Goal: Task Accomplishment & Management: Complete application form

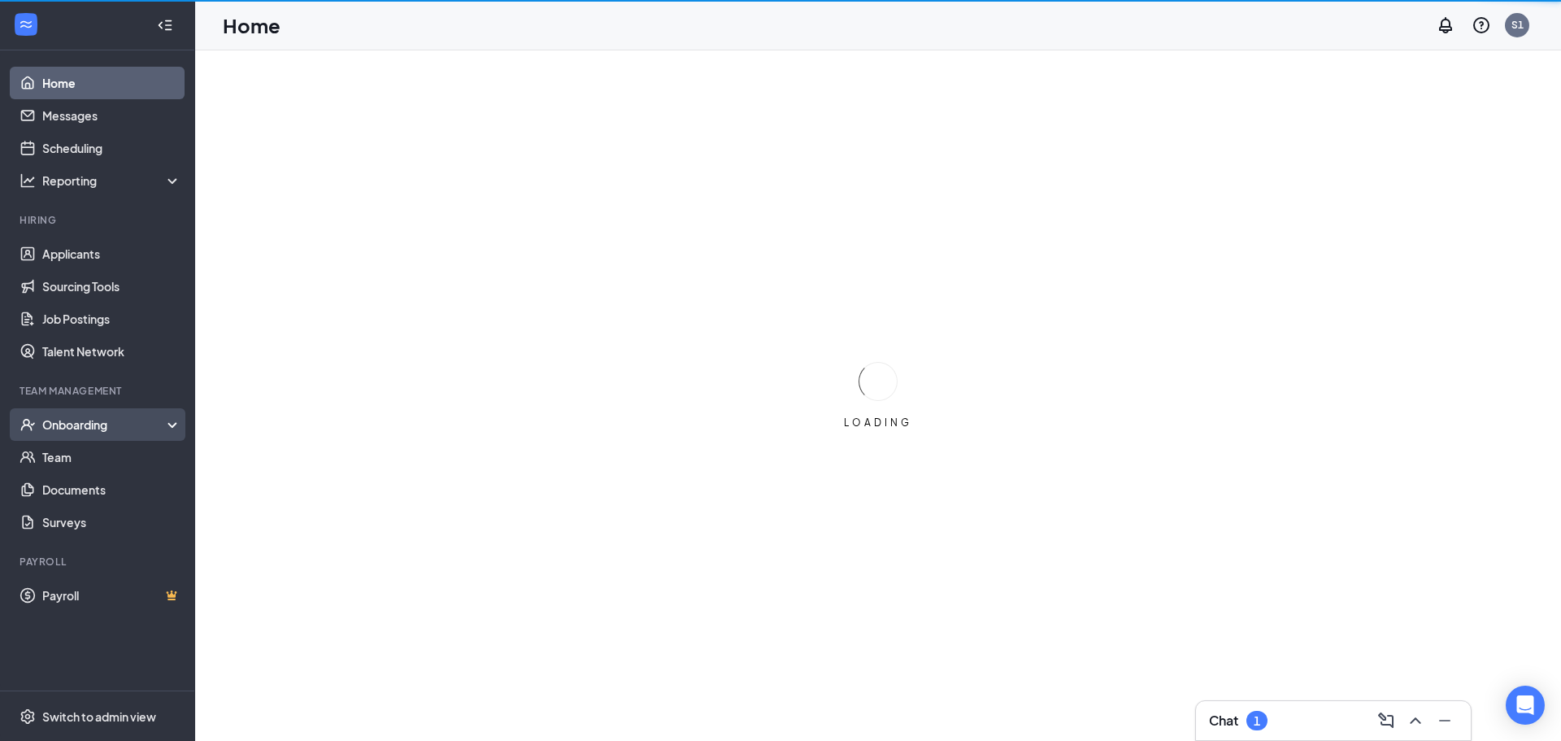
click at [54, 424] on div "Onboarding" at bounding box center [104, 424] width 125 height 16
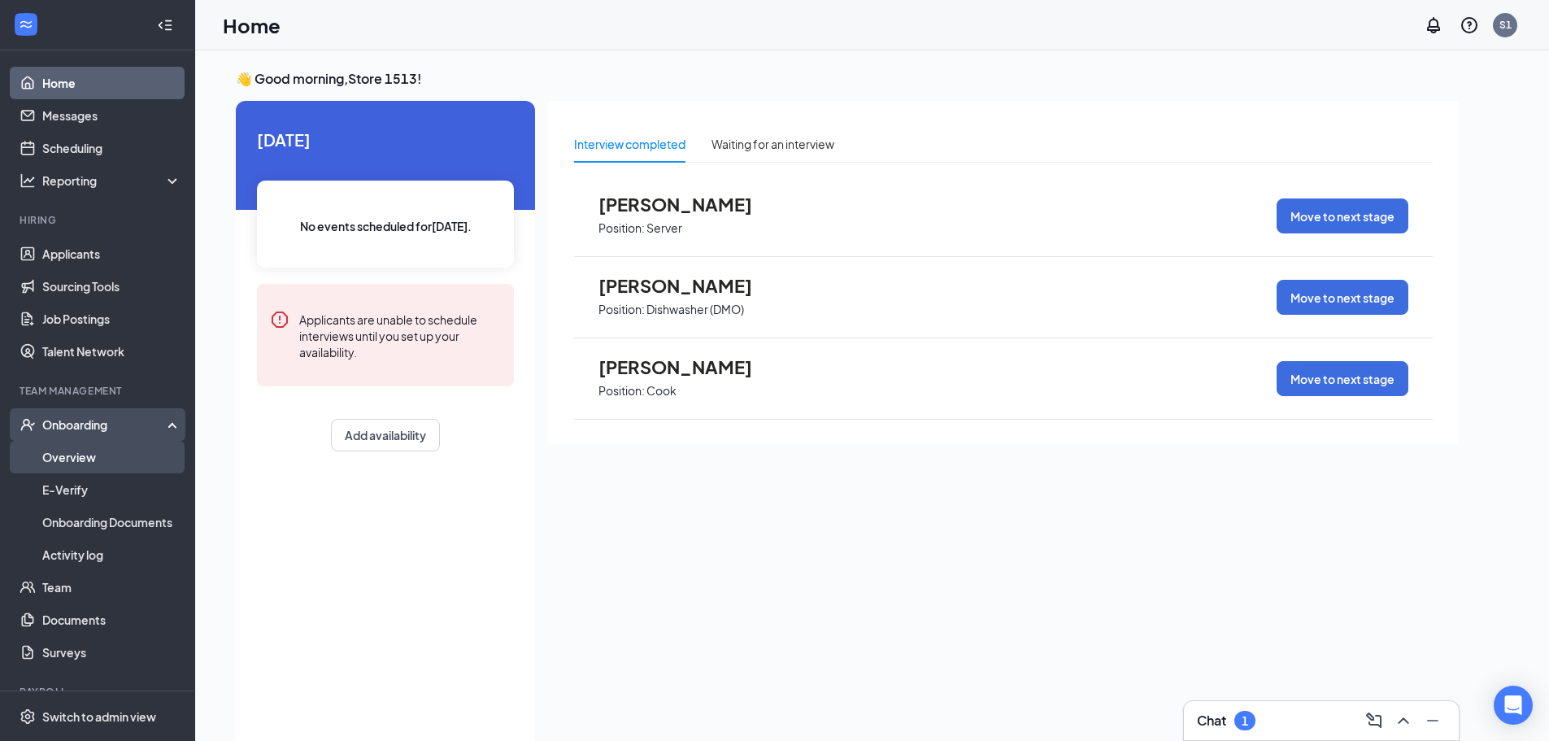
click at [63, 449] on link "Overview" at bounding box center [111, 457] width 139 height 33
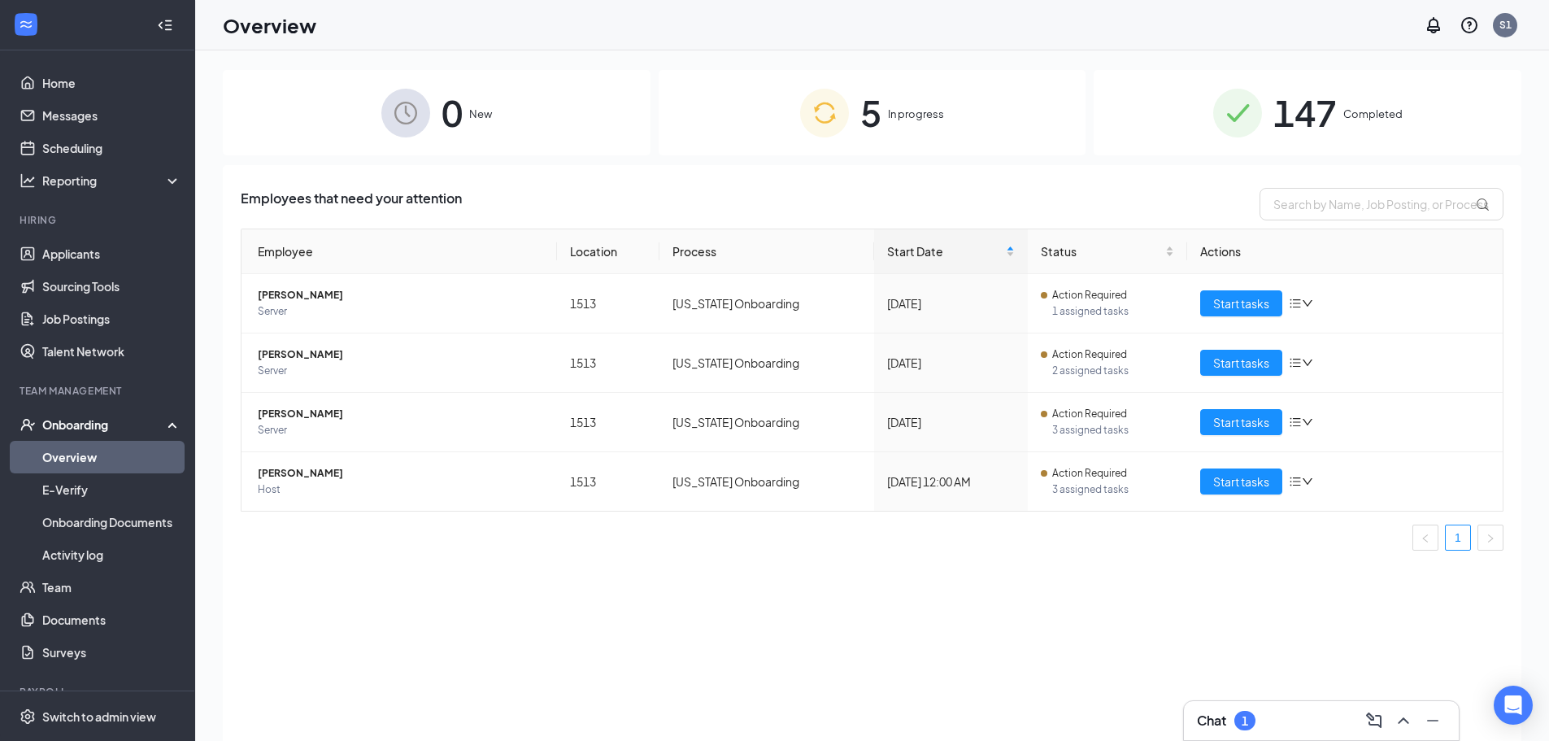
click at [884, 122] on div "5 In progress" at bounding box center [872, 112] width 428 height 85
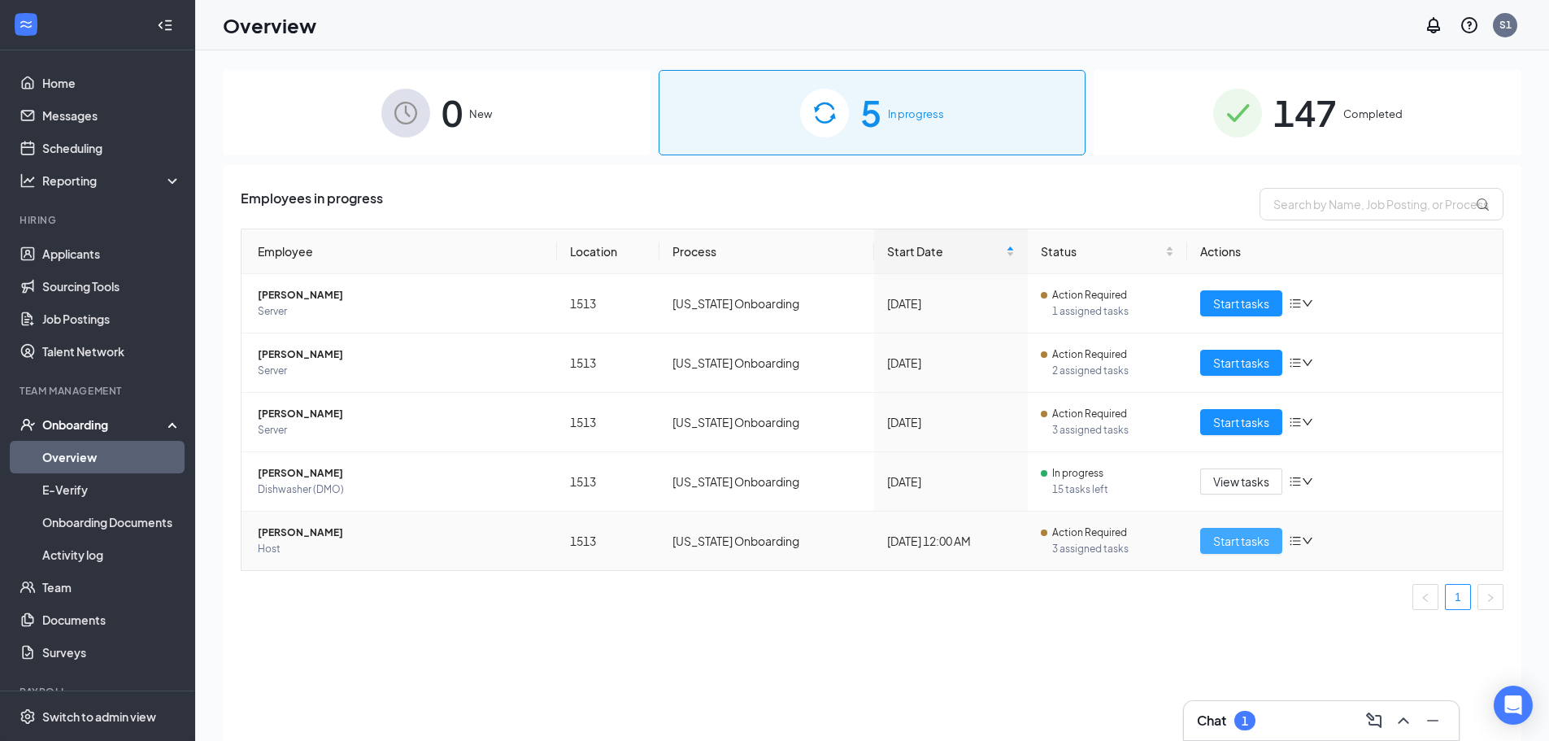
click at [1232, 539] on span "Start tasks" at bounding box center [1241, 541] width 56 height 18
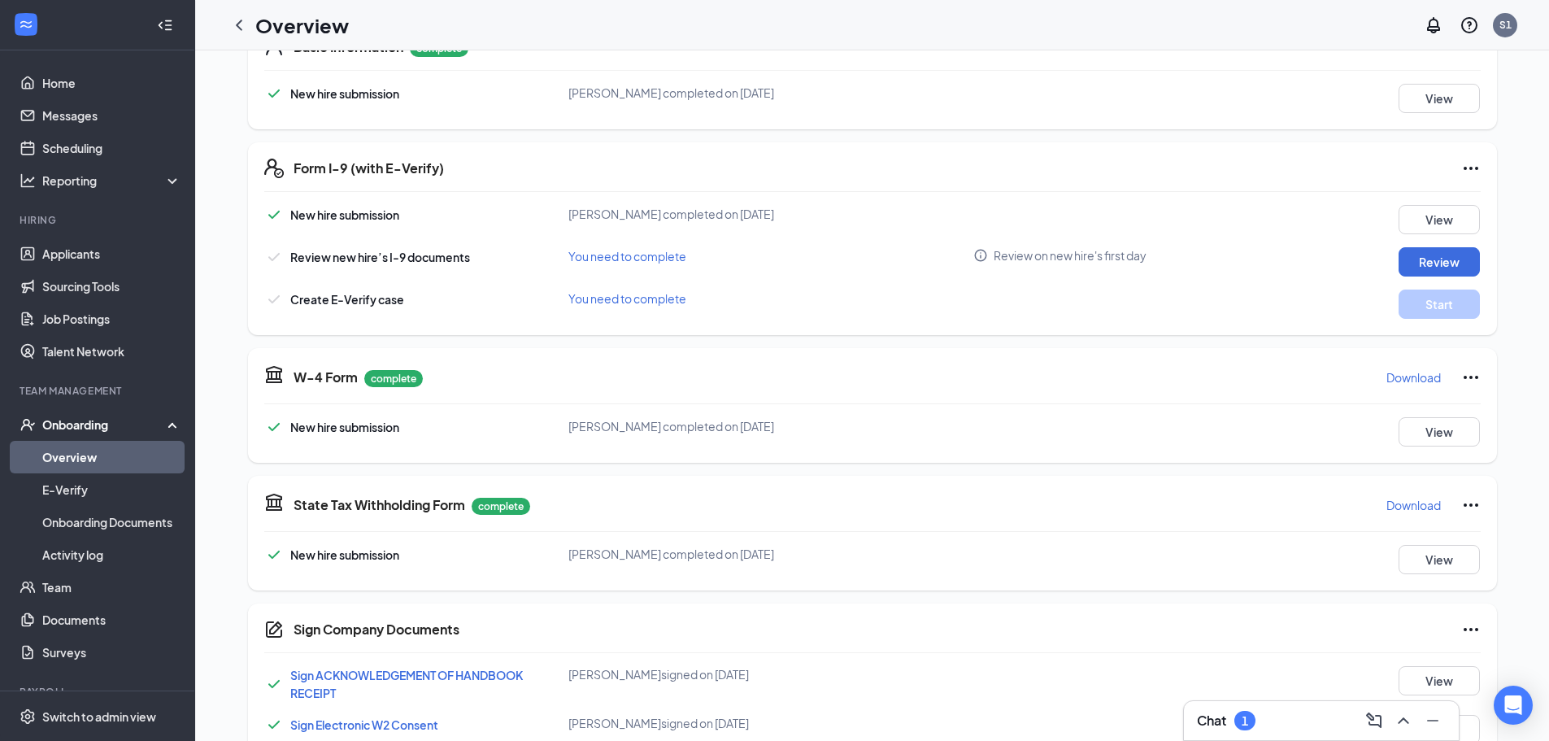
scroll to position [276, 0]
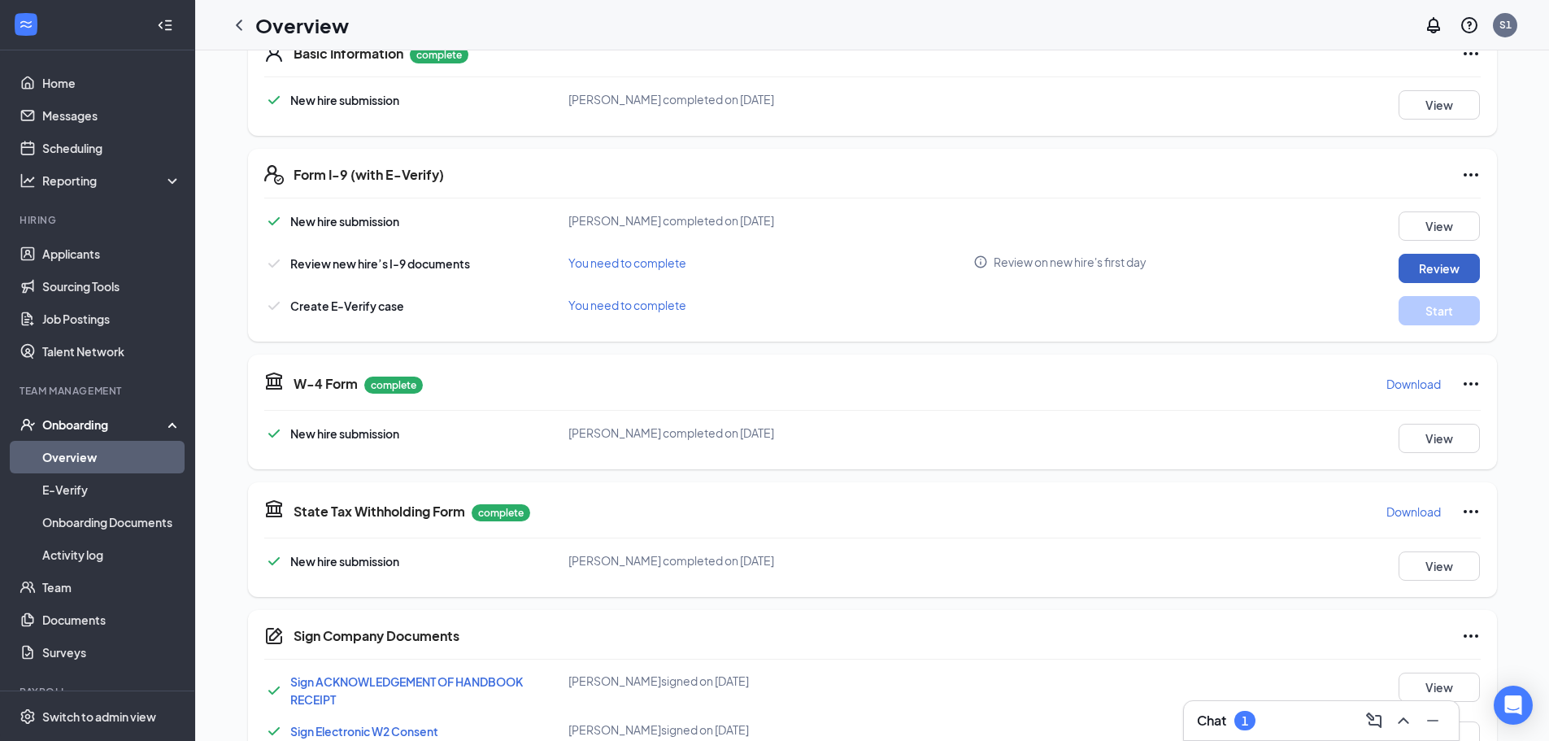
click at [1440, 265] on button "Review" at bounding box center [1438, 268] width 81 height 29
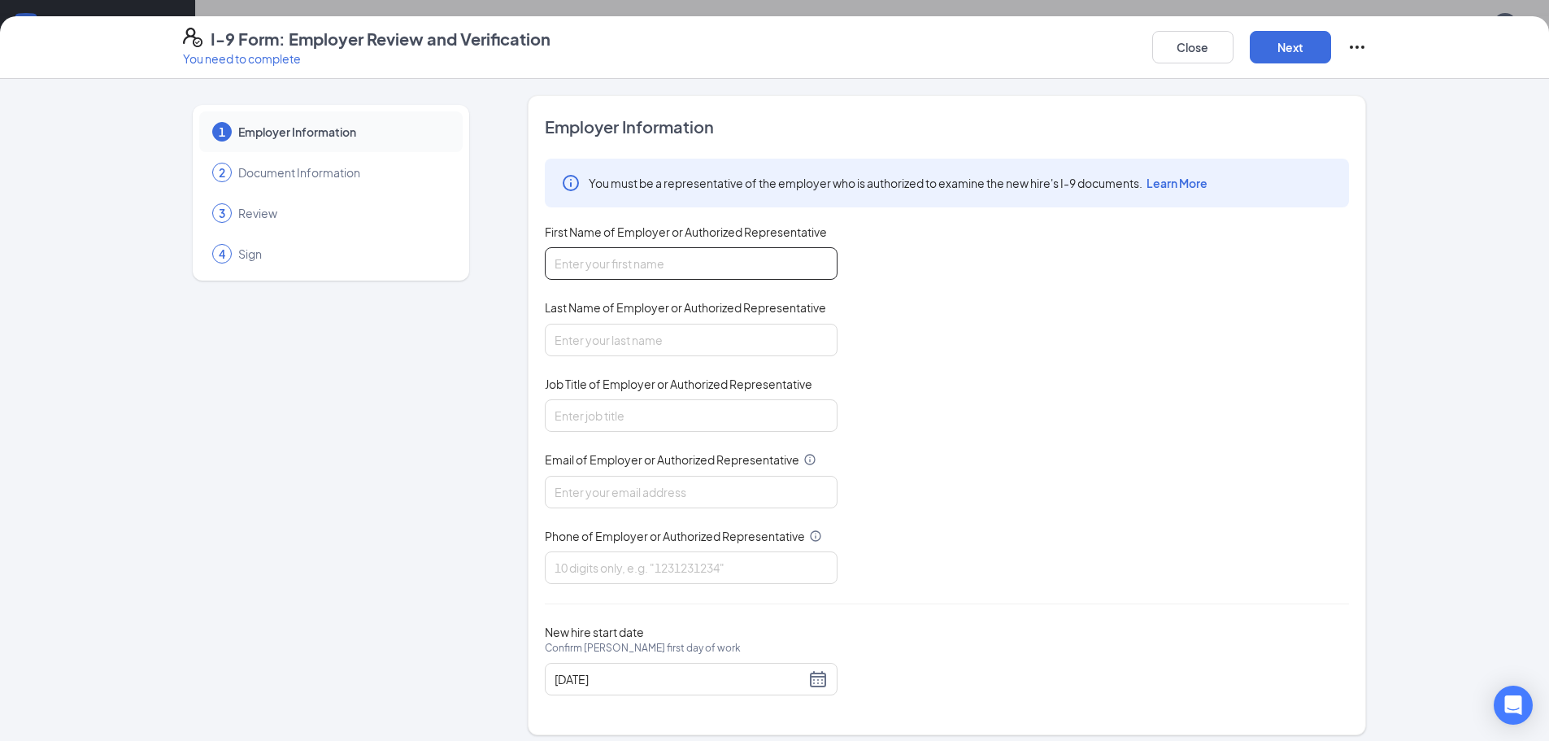
click at [699, 258] on input "First Name of Employer or Authorized Representative" at bounding box center [691, 263] width 293 height 33
type input "[PERSON_NAME]"
click at [677, 344] on input "Last Name of Employer or Authorized Representative" at bounding box center [691, 340] width 293 height 33
type input "[PERSON_NAME]"
click at [600, 419] on input "Job Title of Employer or Authorized Representative" at bounding box center [691, 415] width 293 height 33
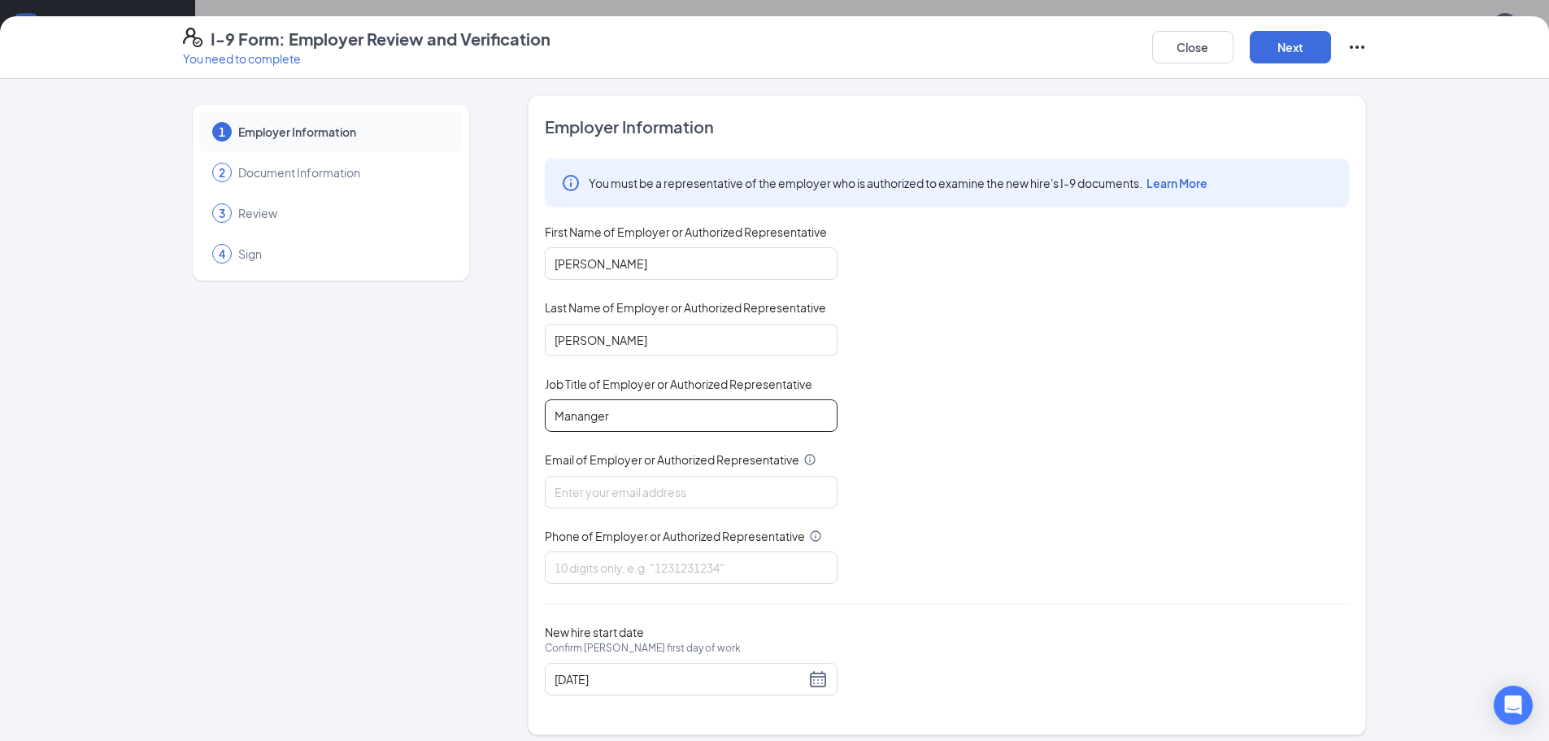
type input "Mananger"
click at [943, 453] on div "You must be a representative of the employer who is authorized to examine the n…" at bounding box center [947, 371] width 804 height 425
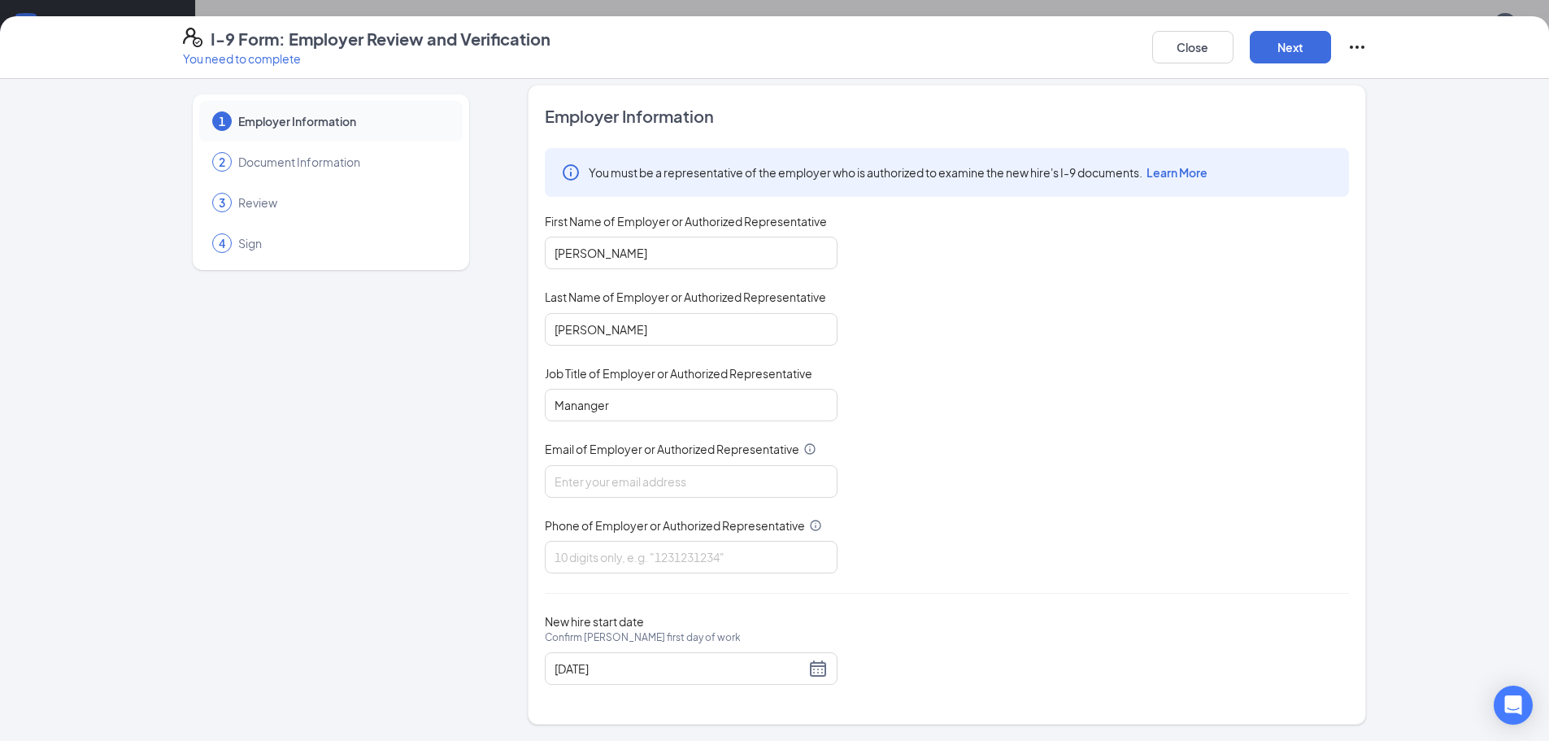
scroll to position [81, 0]
click at [613, 481] on input "Email of Employer or Authorized Representative" at bounding box center [691, 481] width 293 height 33
type input "[EMAIL_ADDRESS][DOMAIN_NAME]"
click at [586, 562] on input "Phone of Employer or Authorized Representative" at bounding box center [691, 557] width 293 height 33
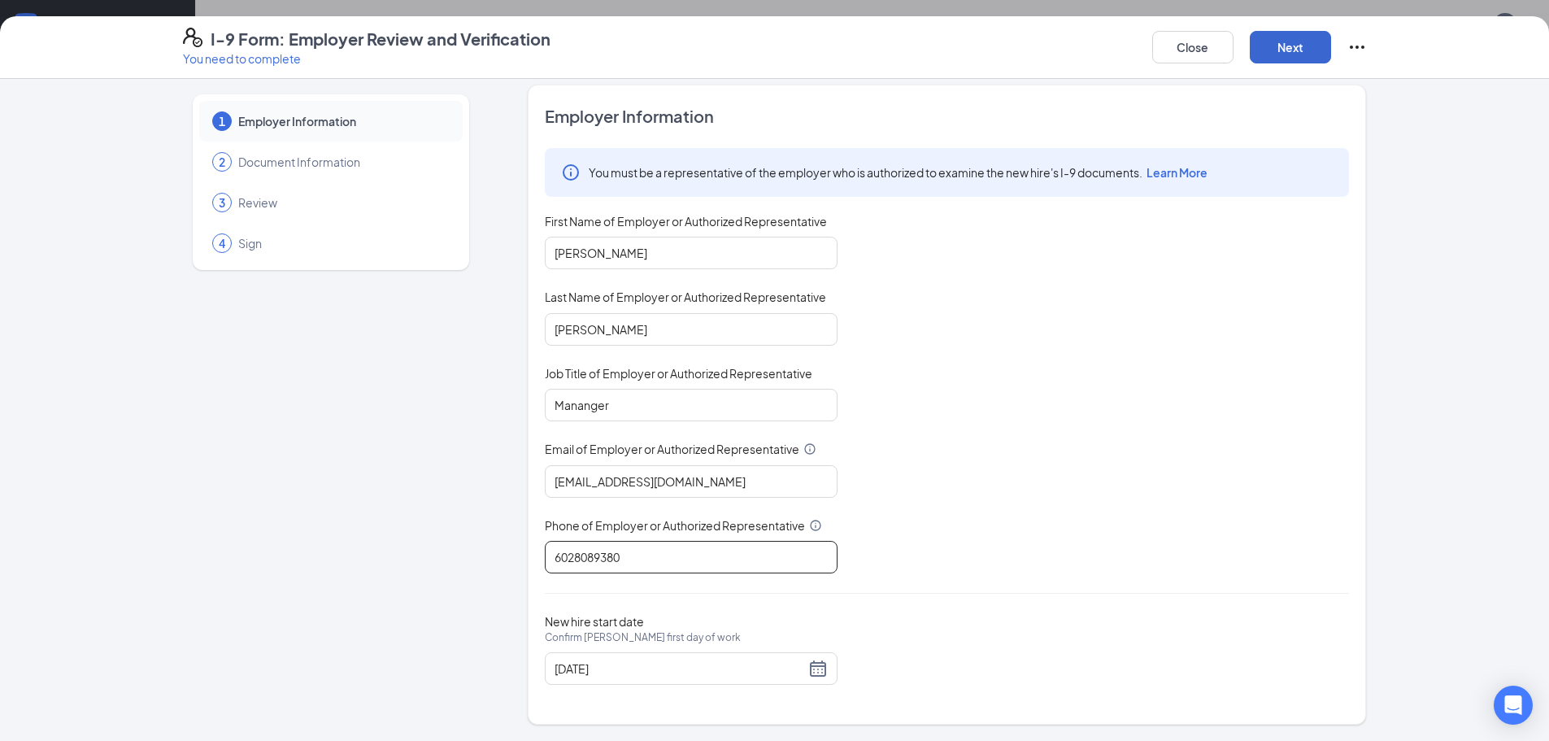
type input "6028089380"
click at [1301, 41] on button "Next" at bounding box center [1289, 47] width 81 height 33
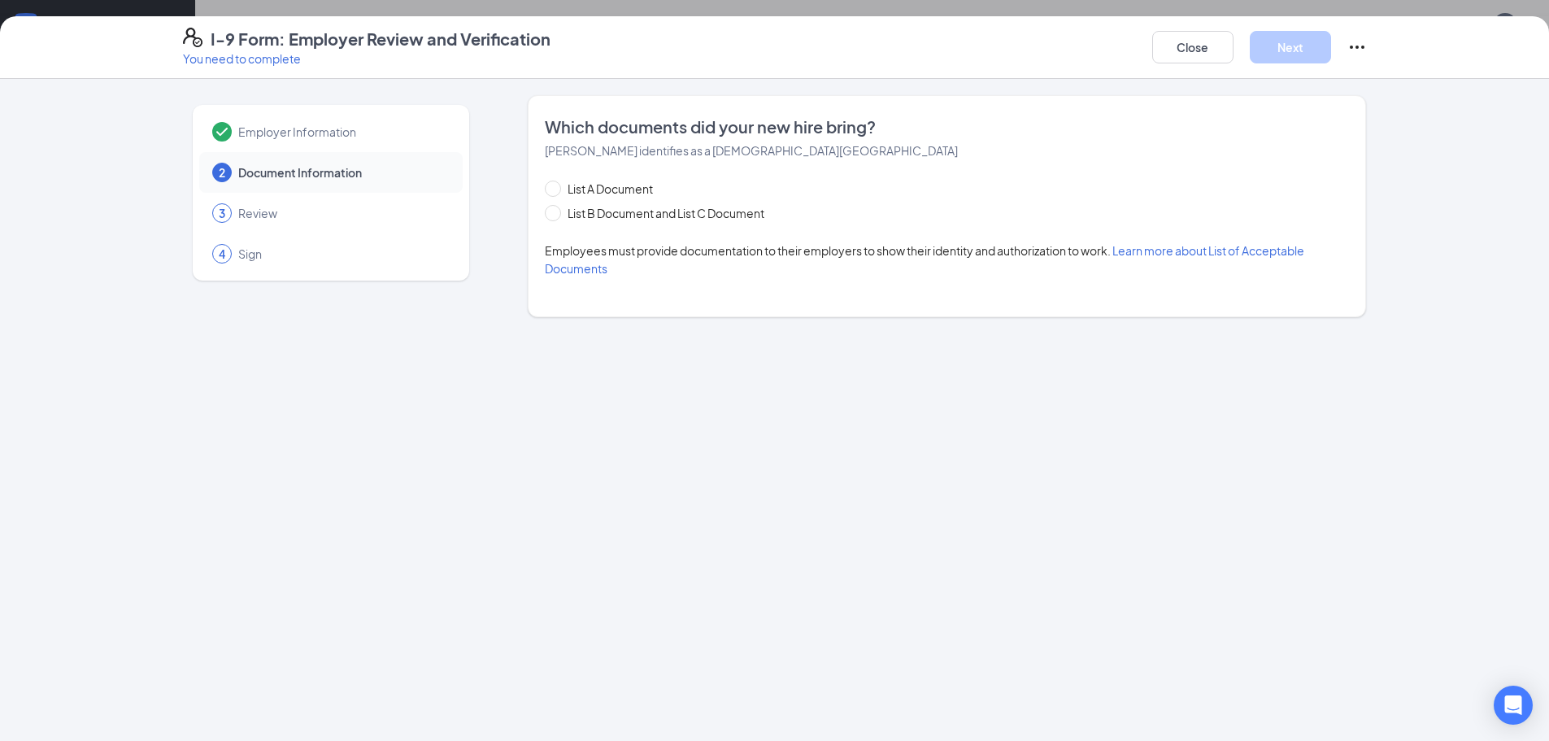
scroll to position [0, 0]
click at [588, 209] on span "List B Document and List C Document" at bounding box center [666, 213] width 210 height 18
click at [556, 209] on input "List B Document and List C Document" at bounding box center [550, 210] width 11 height 11
radio input "true"
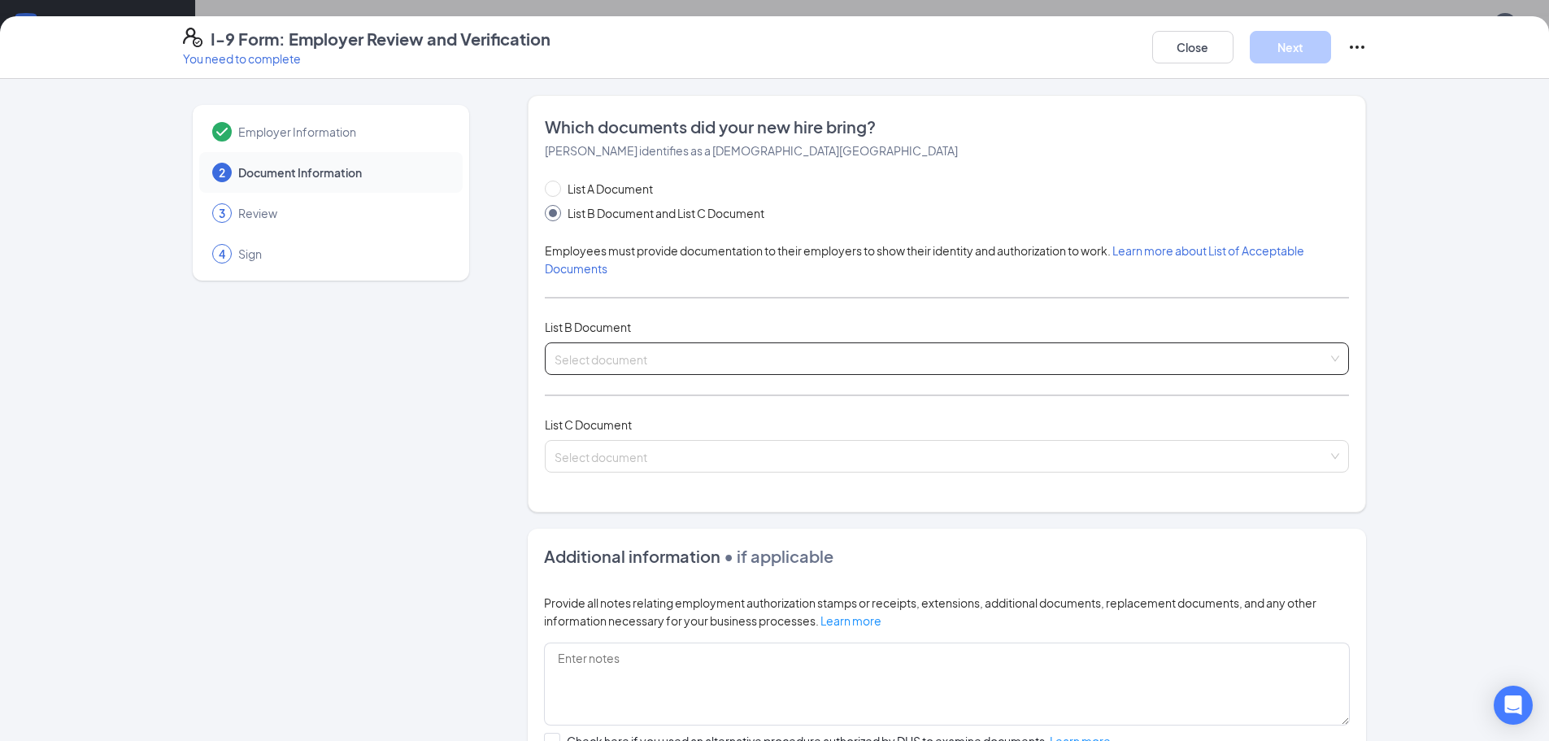
click at [584, 357] on input "search" at bounding box center [940, 355] width 773 height 24
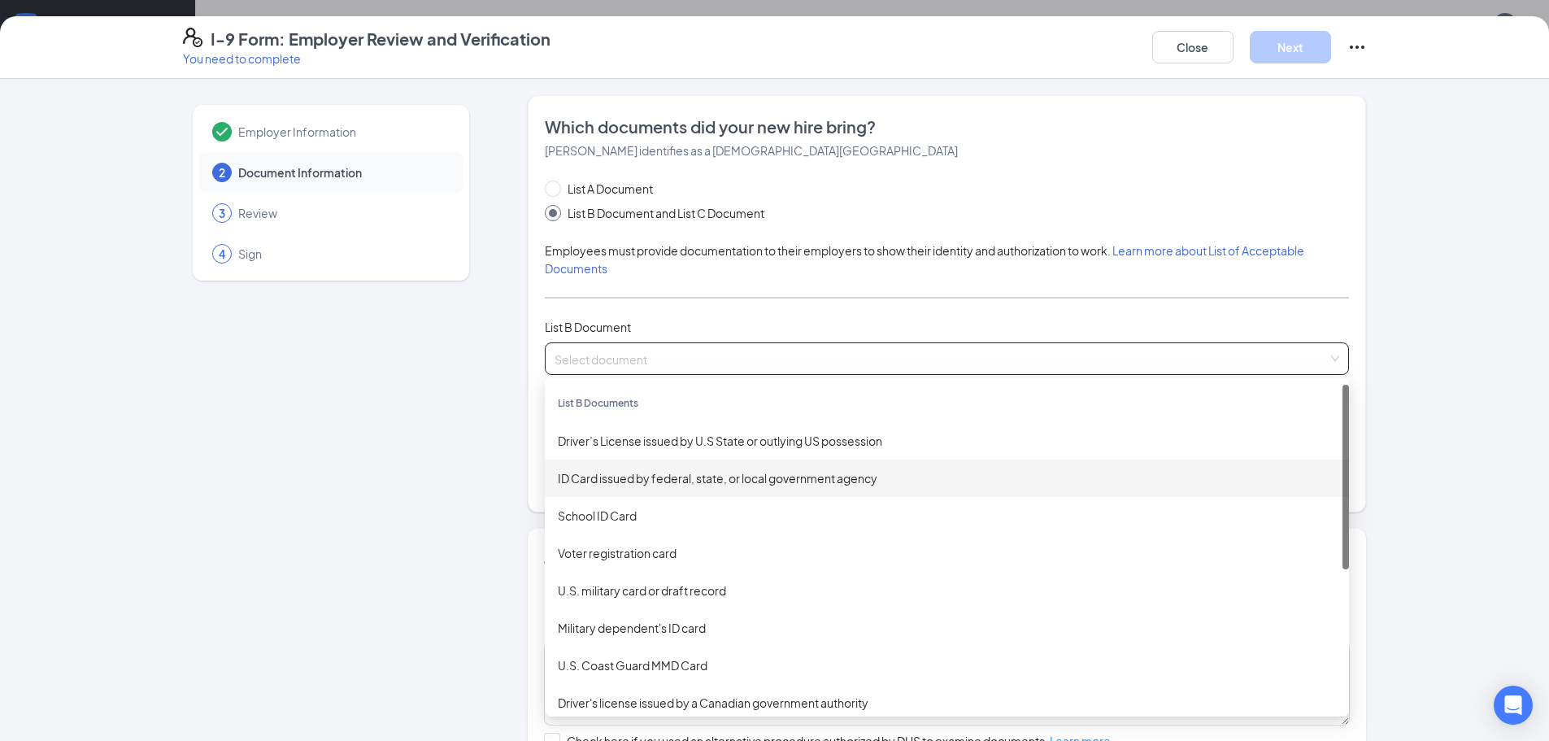
click at [608, 482] on div "ID Card issued by federal, state, or local government agency" at bounding box center [947, 478] width 778 height 18
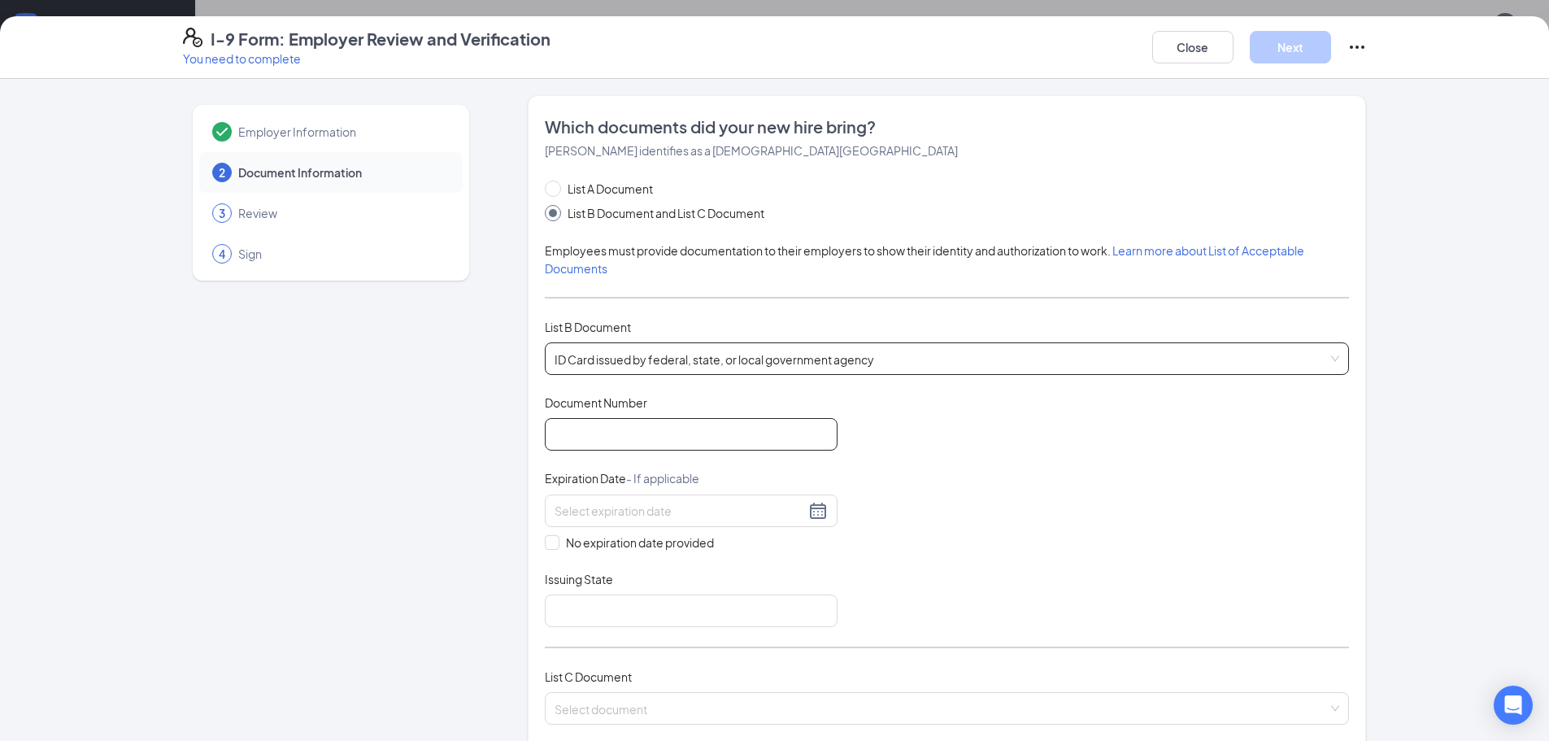
click at [611, 431] on input "Document Number" at bounding box center [691, 434] width 293 height 33
type input "8161451"
click at [633, 502] on input at bounding box center [679, 511] width 250 height 18
click at [591, 679] on div "21" at bounding box center [592, 679] width 20 height 20
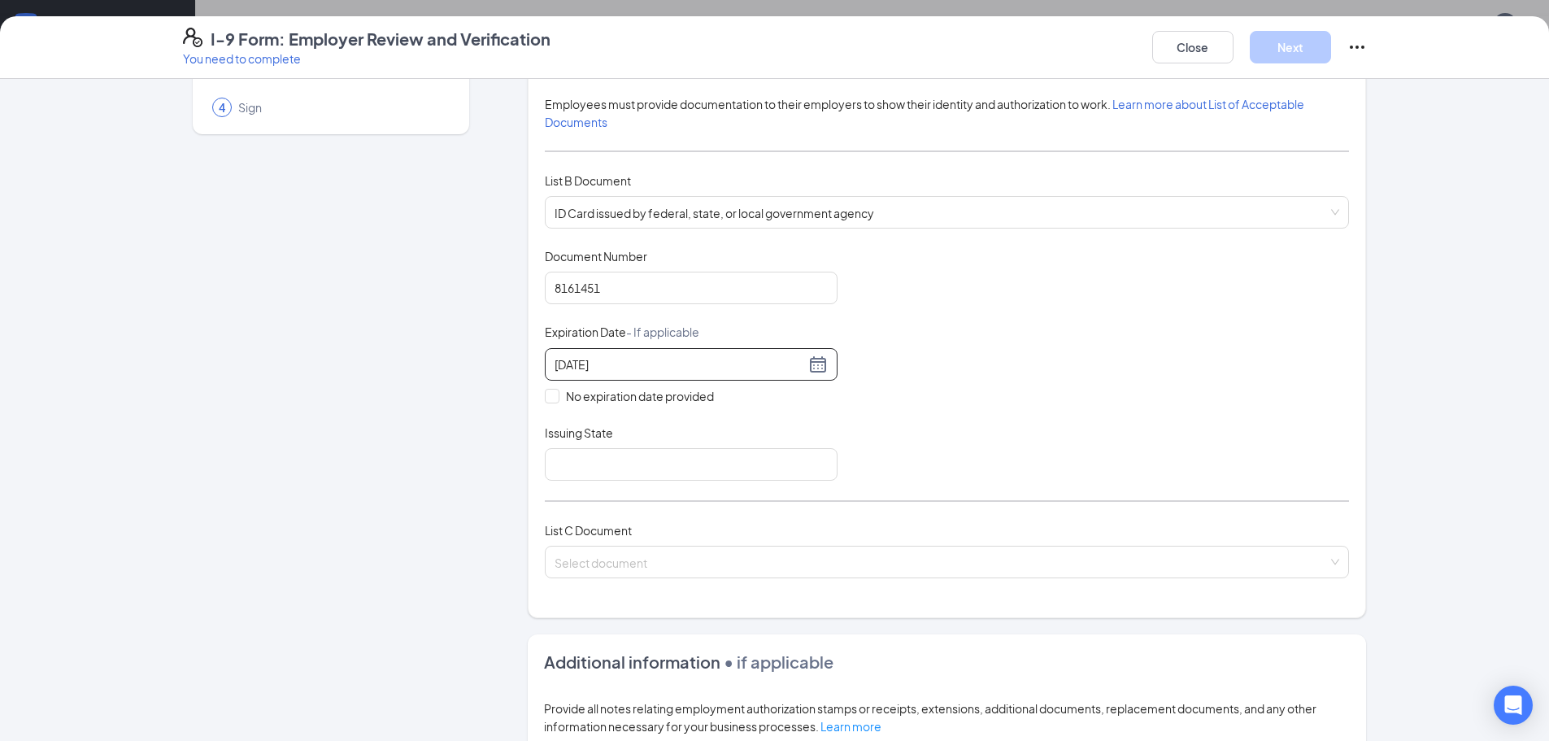
scroll to position [163, 0]
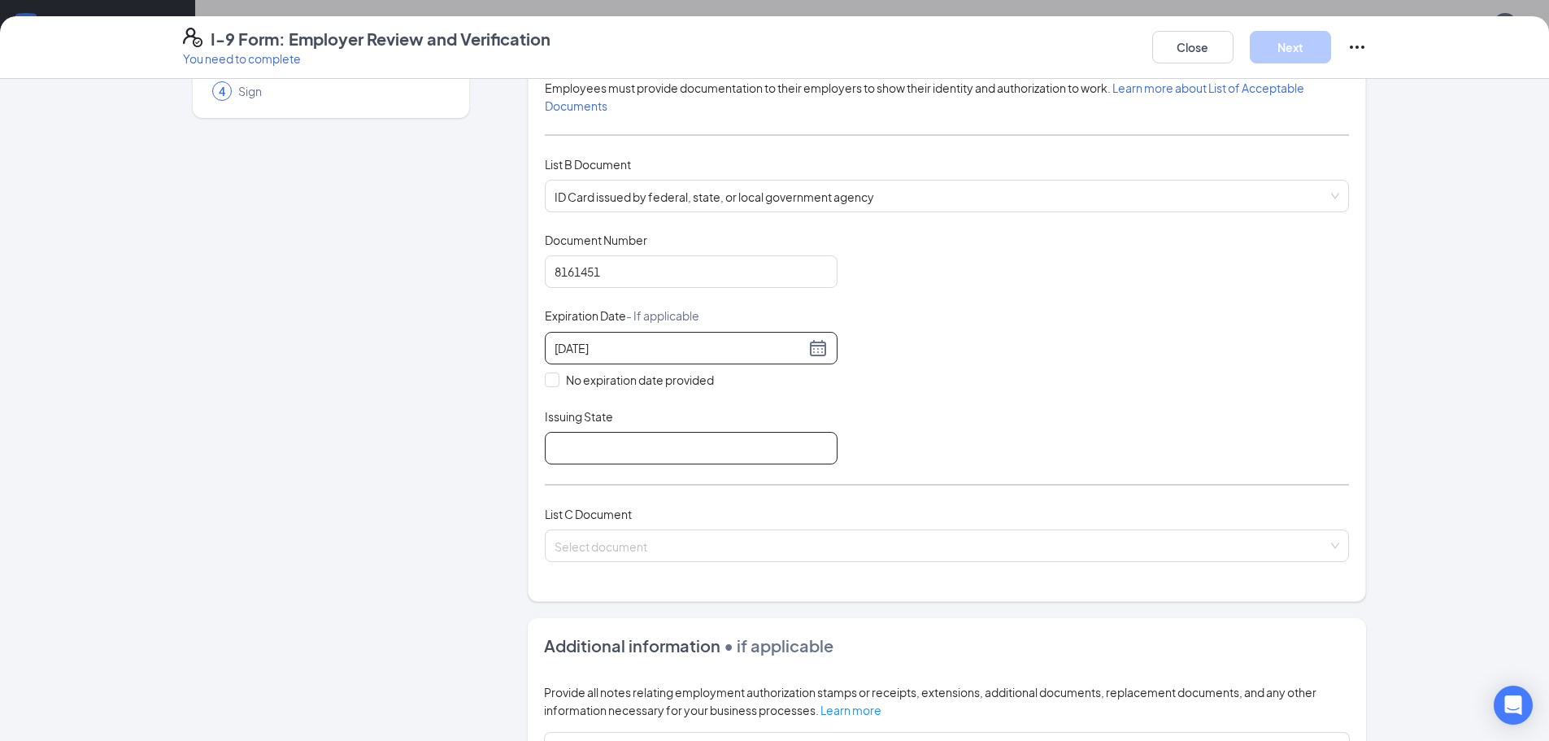
type input "[DATE]"
click at [632, 450] on input "Issuing State" at bounding box center [691, 448] width 293 height 33
type input "[US_STATE]"
click at [627, 548] on input "search" at bounding box center [940, 542] width 773 height 24
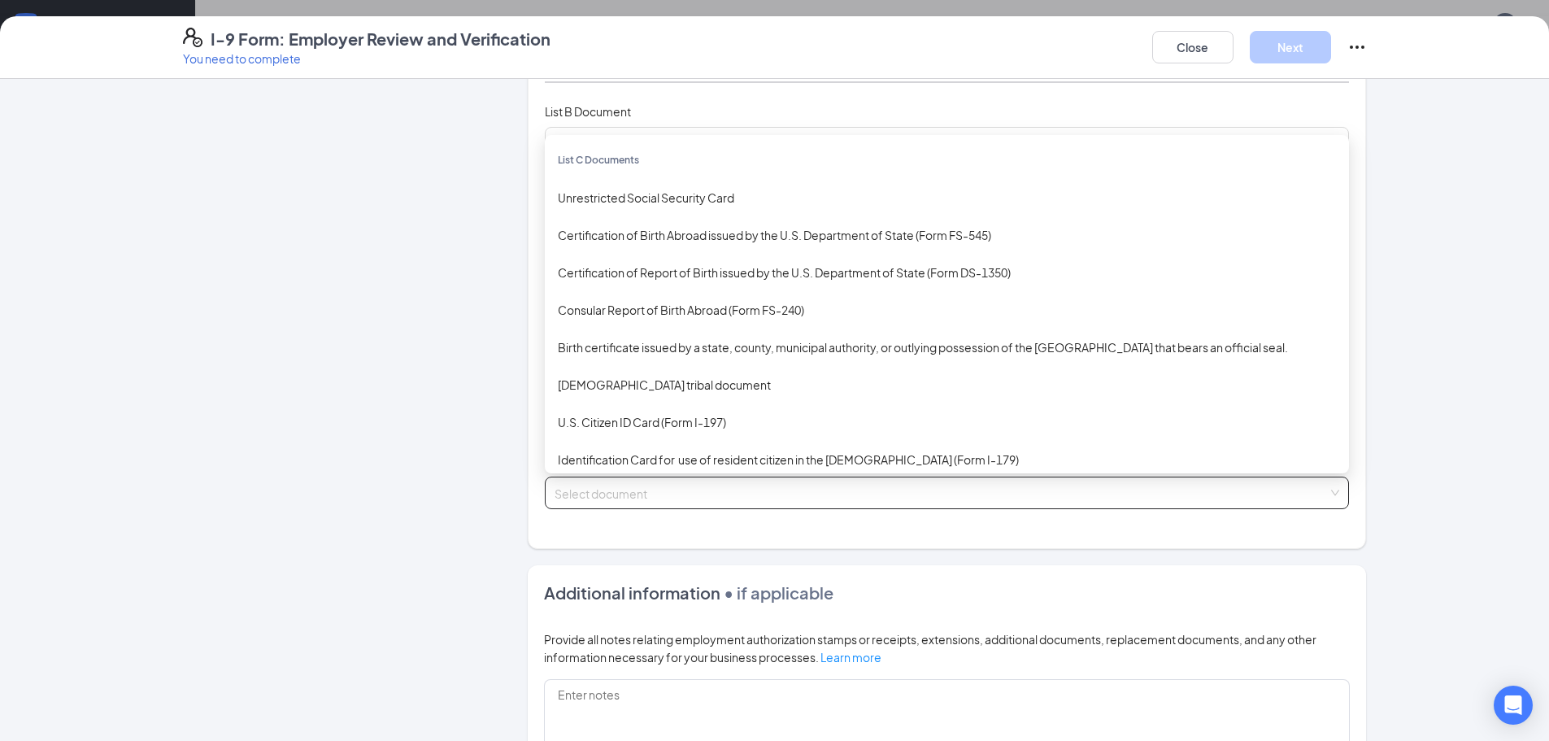
scroll to position [244, 0]
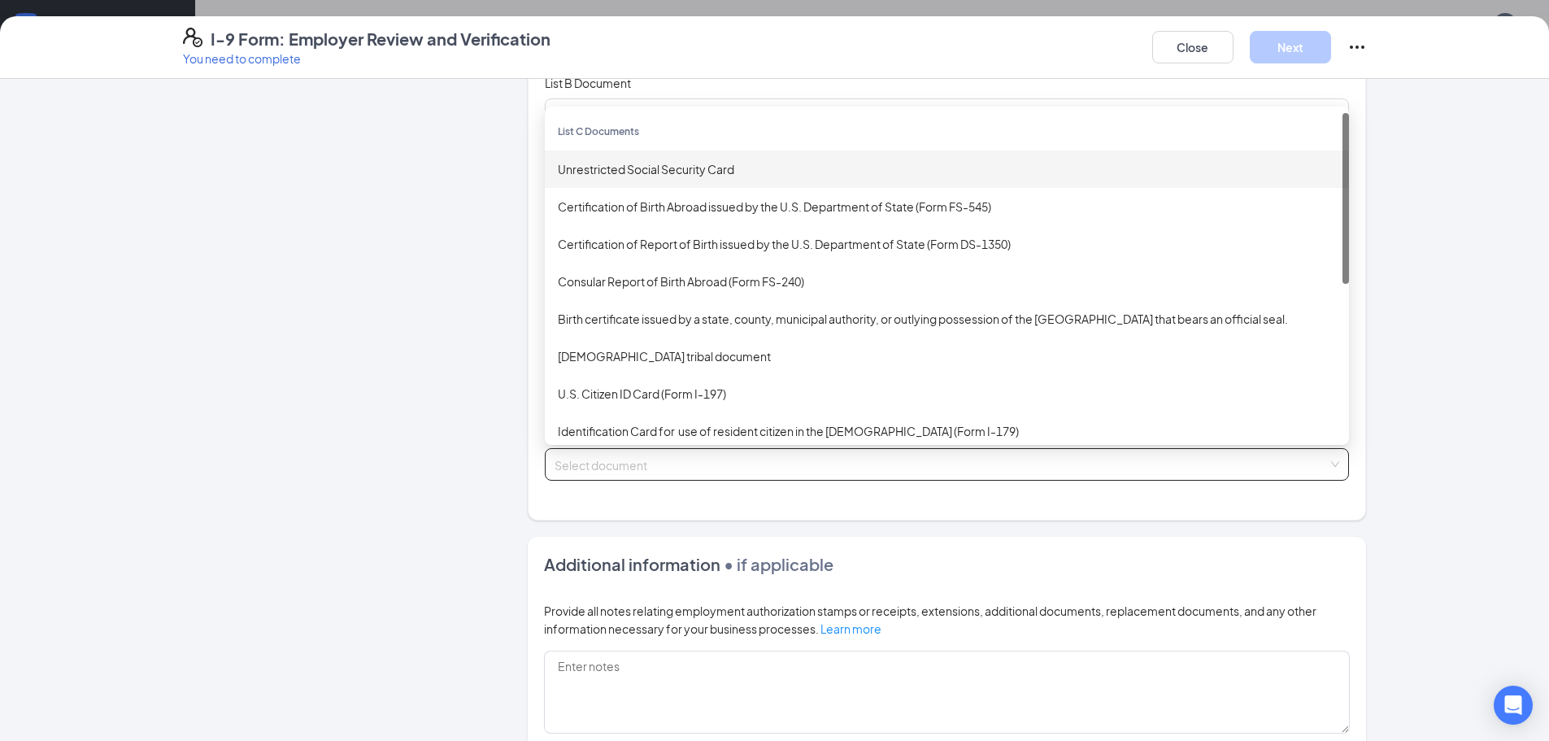
click at [602, 171] on div "Unrestricted Social Security Card" at bounding box center [947, 169] width 778 height 18
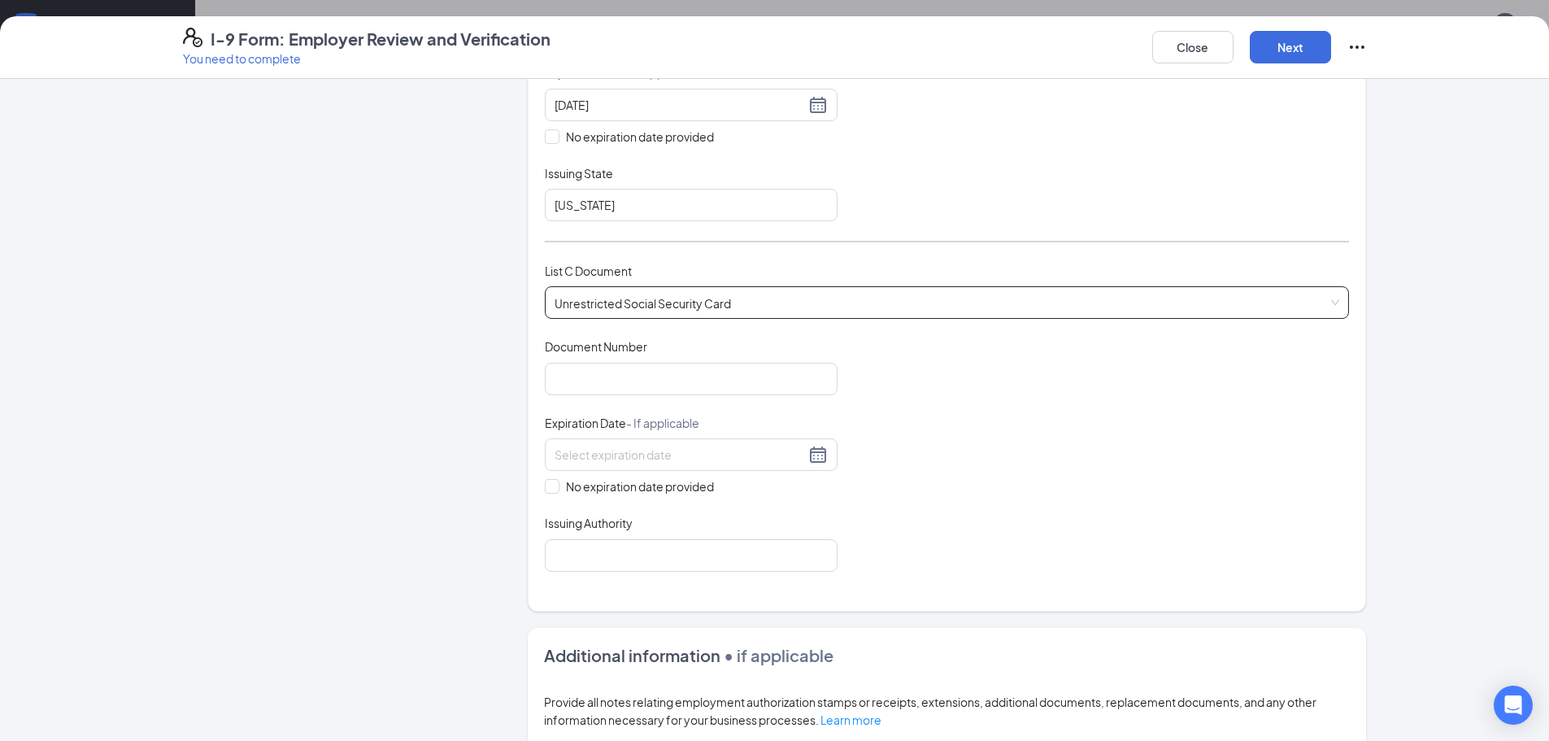
scroll to position [406, 0]
click at [635, 380] on input "Document Number" at bounding box center [691, 378] width 293 height 33
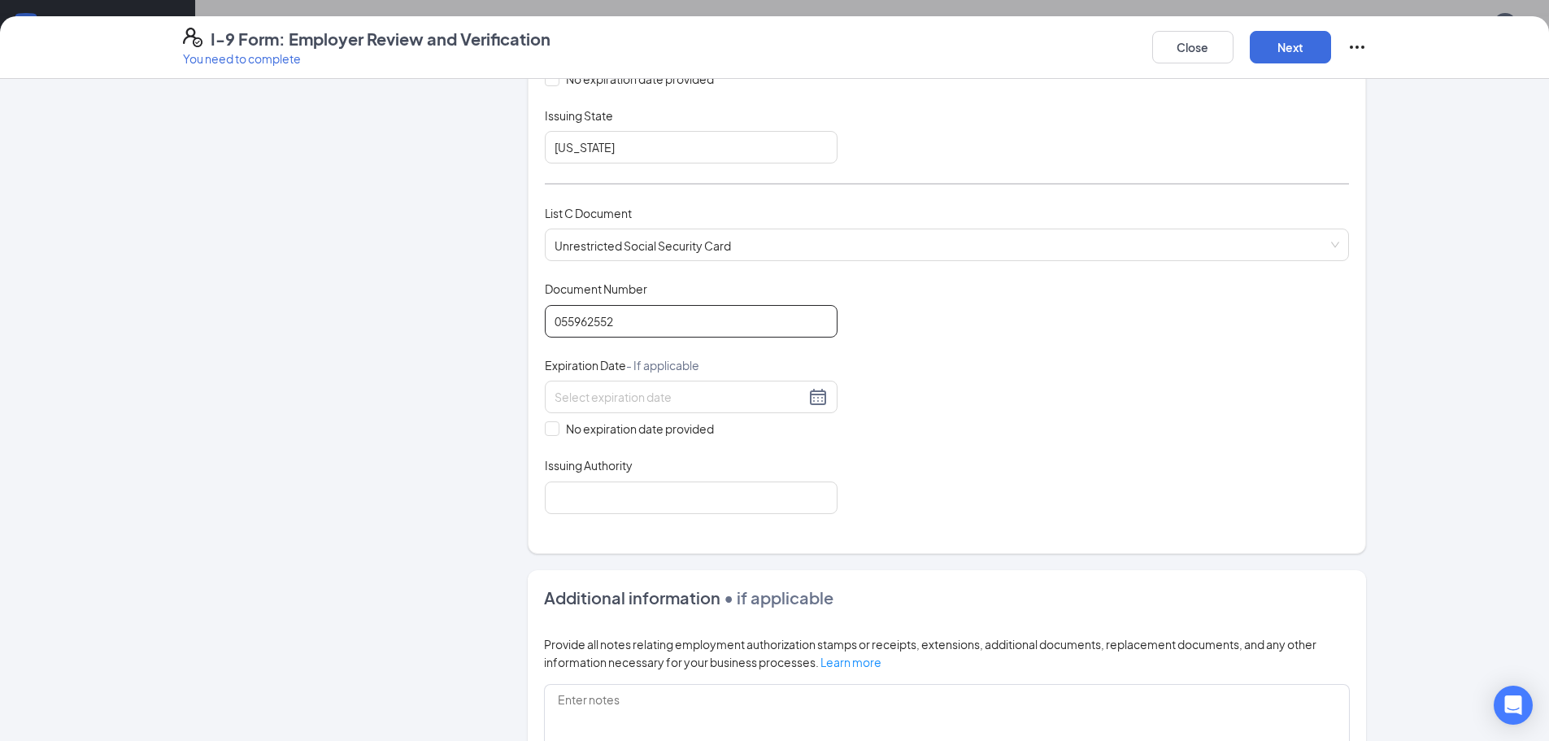
scroll to position [488, 0]
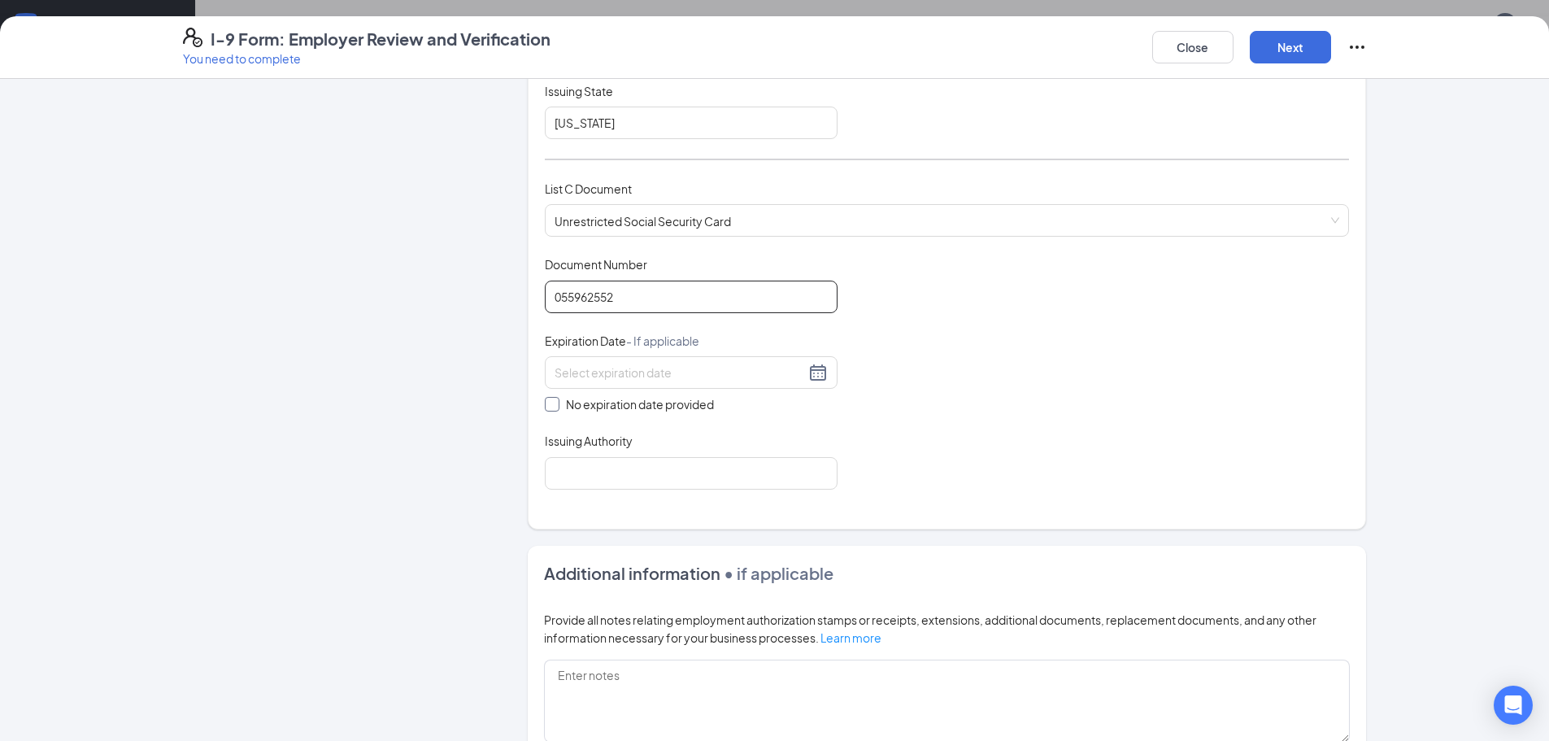
type input "055962552"
click at [547, 404] on input "No expiration date provided" at bounding box center [550, 402] width 11 height 11
checkbox input "true"
click at [593, 485] on input "Issuing Authority" at bounding box center [691, 475] width 293 height 33
type input "social security administration"
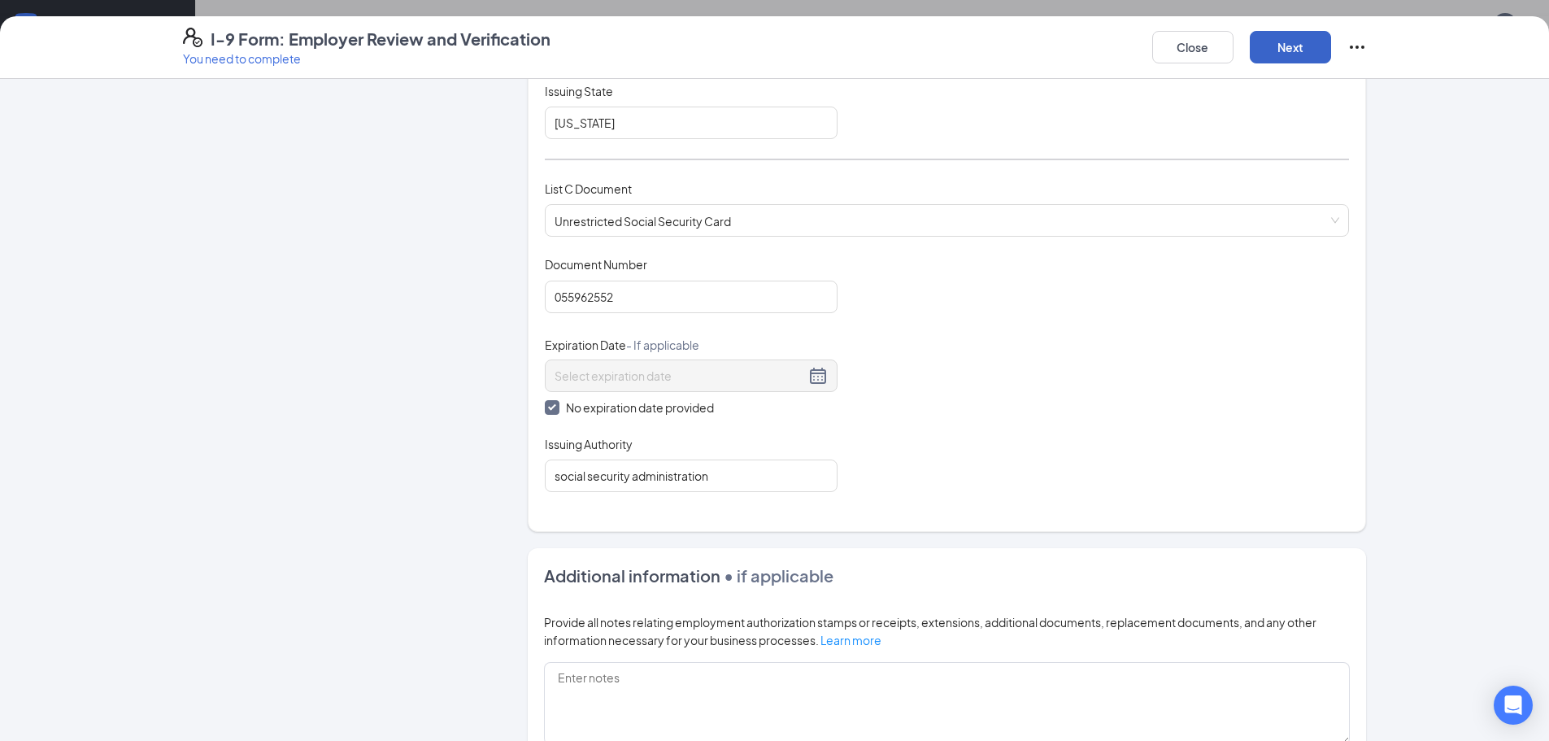
click at [1276, 46] on button "Next" at bounding box center [1289, 47] width 81 height 33
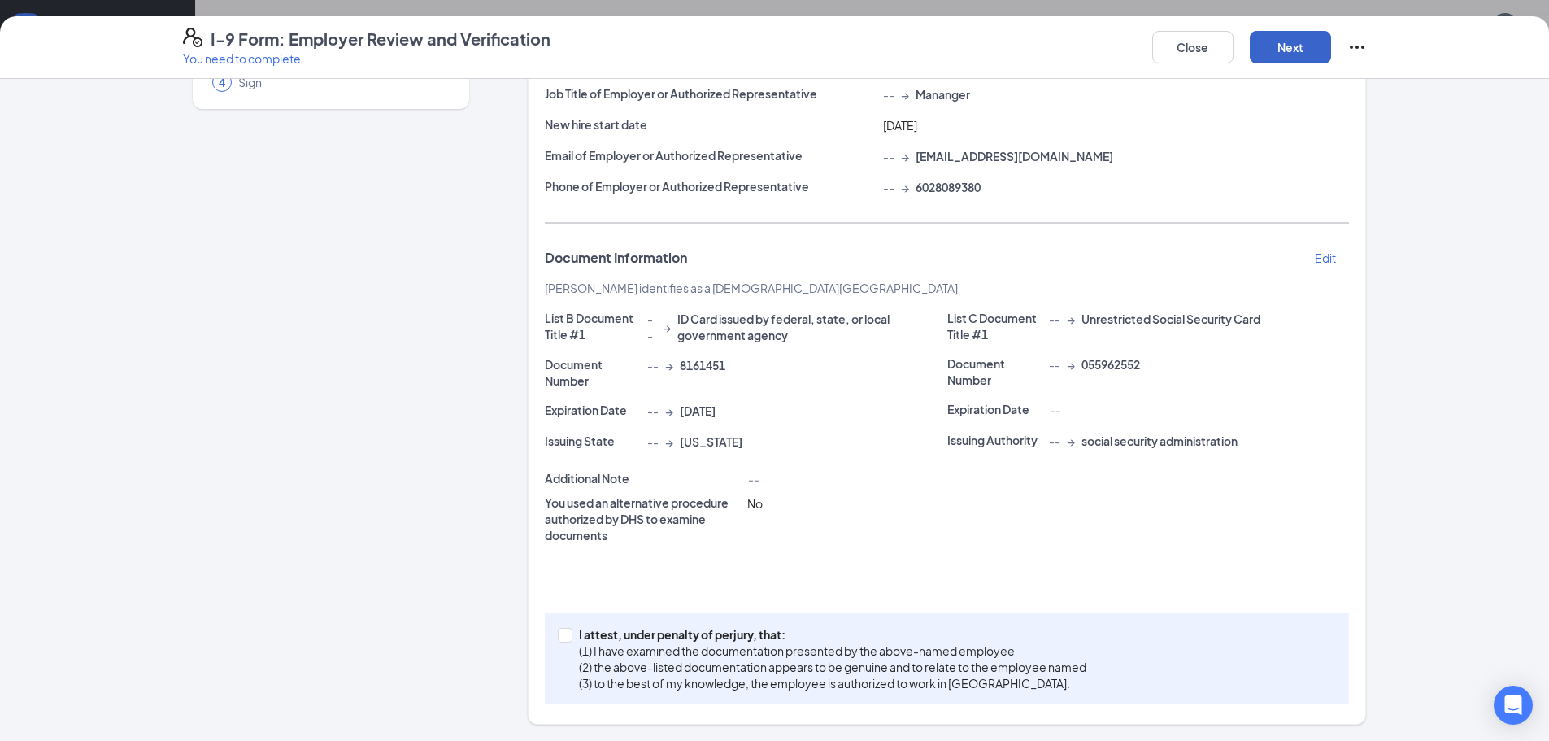
scroll to position [325, 0]
click at [572, 637] on span "I attest, under penalty of [PERSON_NAME], that: (1) I have examined the documen…" at bounding box center [832, 658] width 520 height 65
click at [567, 637] on input "I attest, under penalty of [PERSON_NAME], that: (1) I have examined the documen…" at bounding box center [563, 633] width 11 height 11
checkbox input "true"
click at [1282, 60] on button "Next" at bounding box center [1289, 47] width 81 height 33
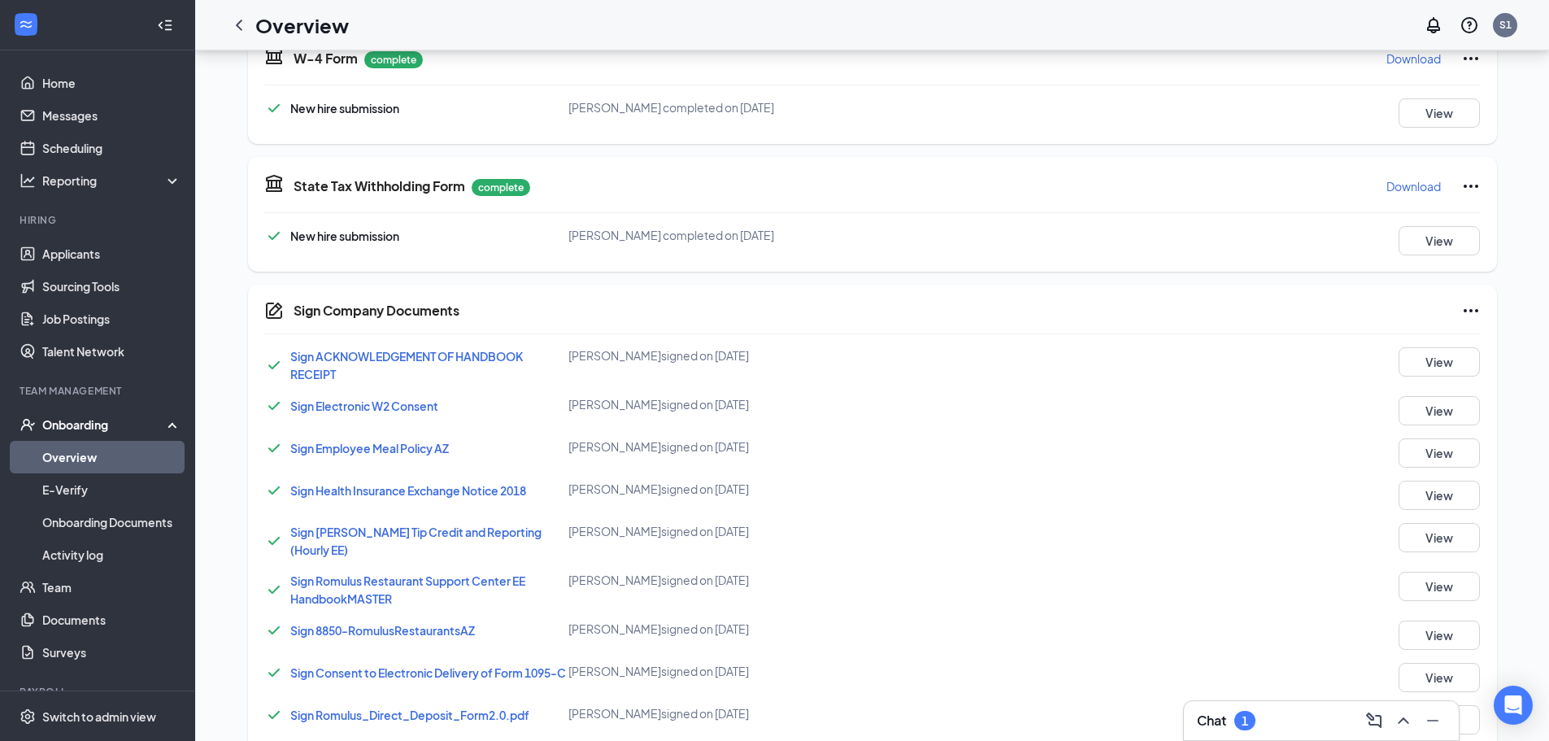
scroll to position [0, 0]
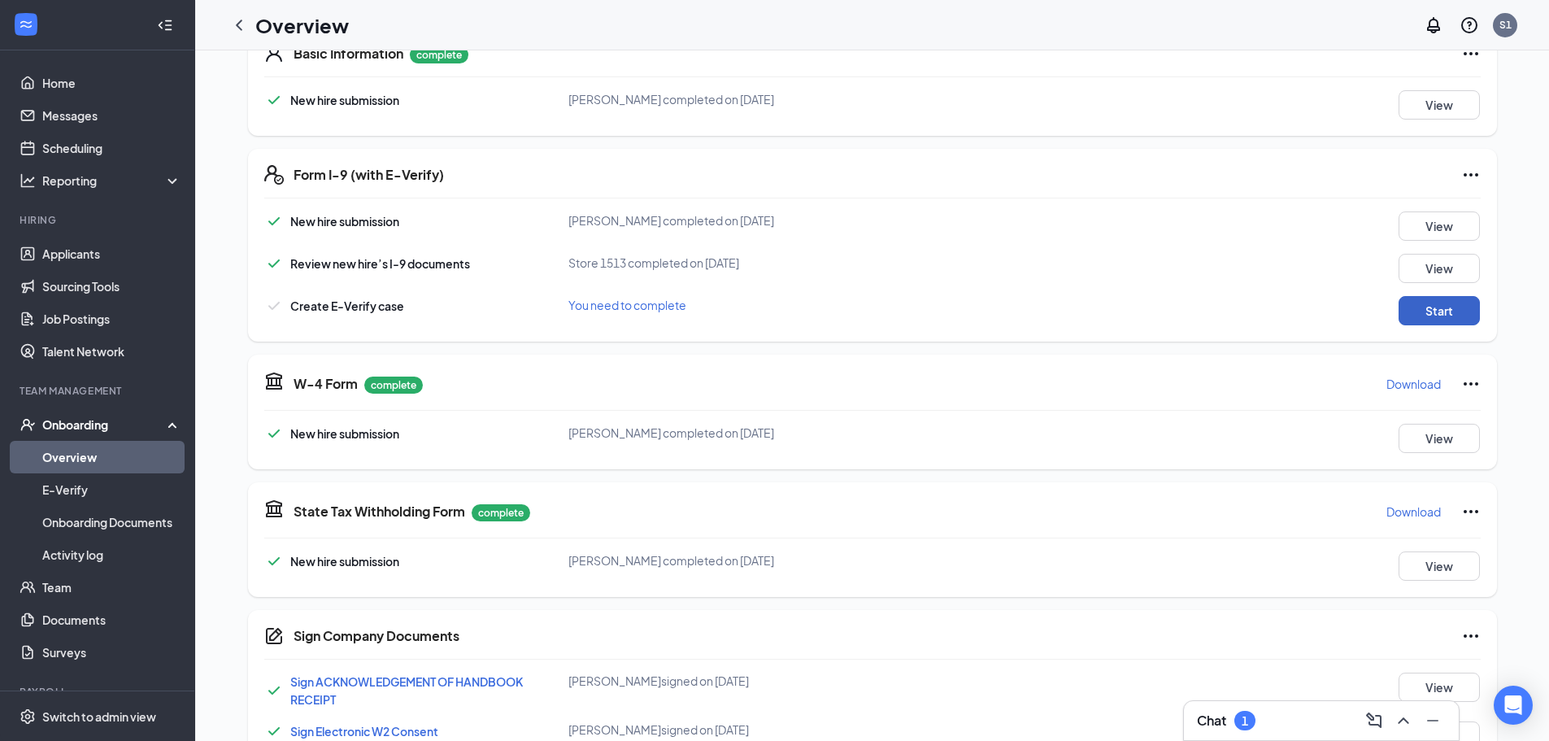
click at [1406, 315] on button "Start" at bounding box center [1438, 310] width 81 height 29
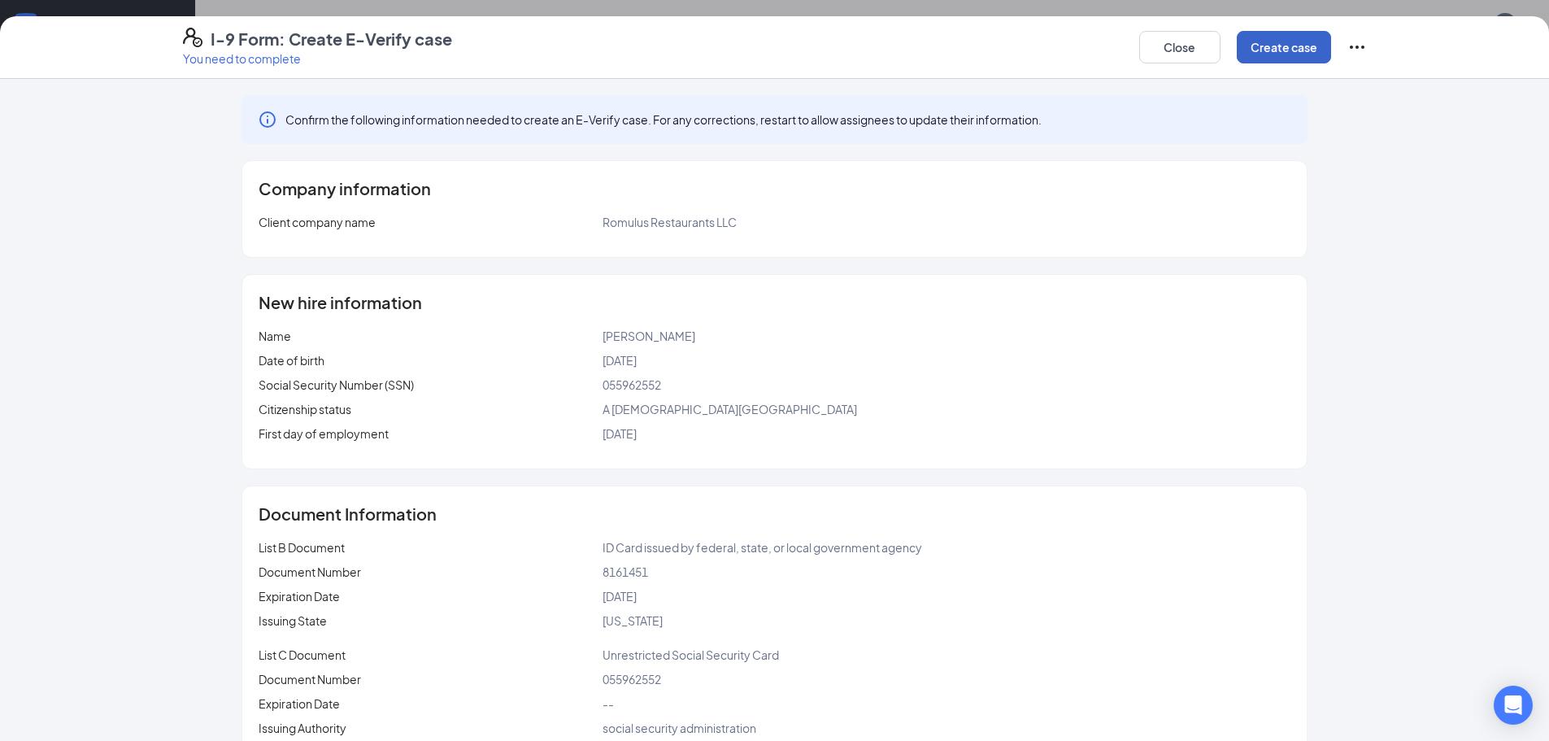
click at [1273, 51] on button "Create case" at bounding box center [1283, 47] width 94 height 33
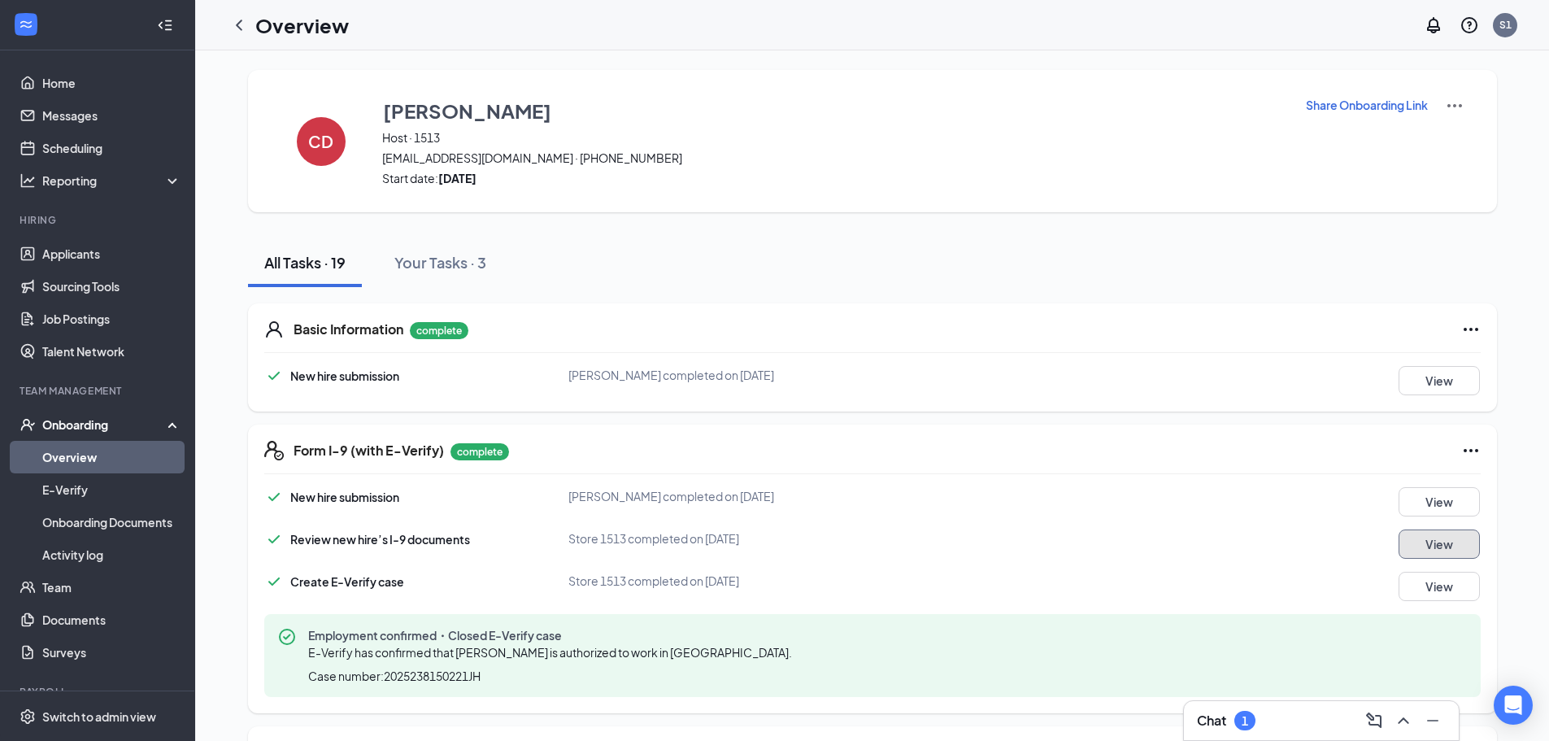
click at [1434, 546] on button "View" at bounding box center [1438, 543] width 81 height 29
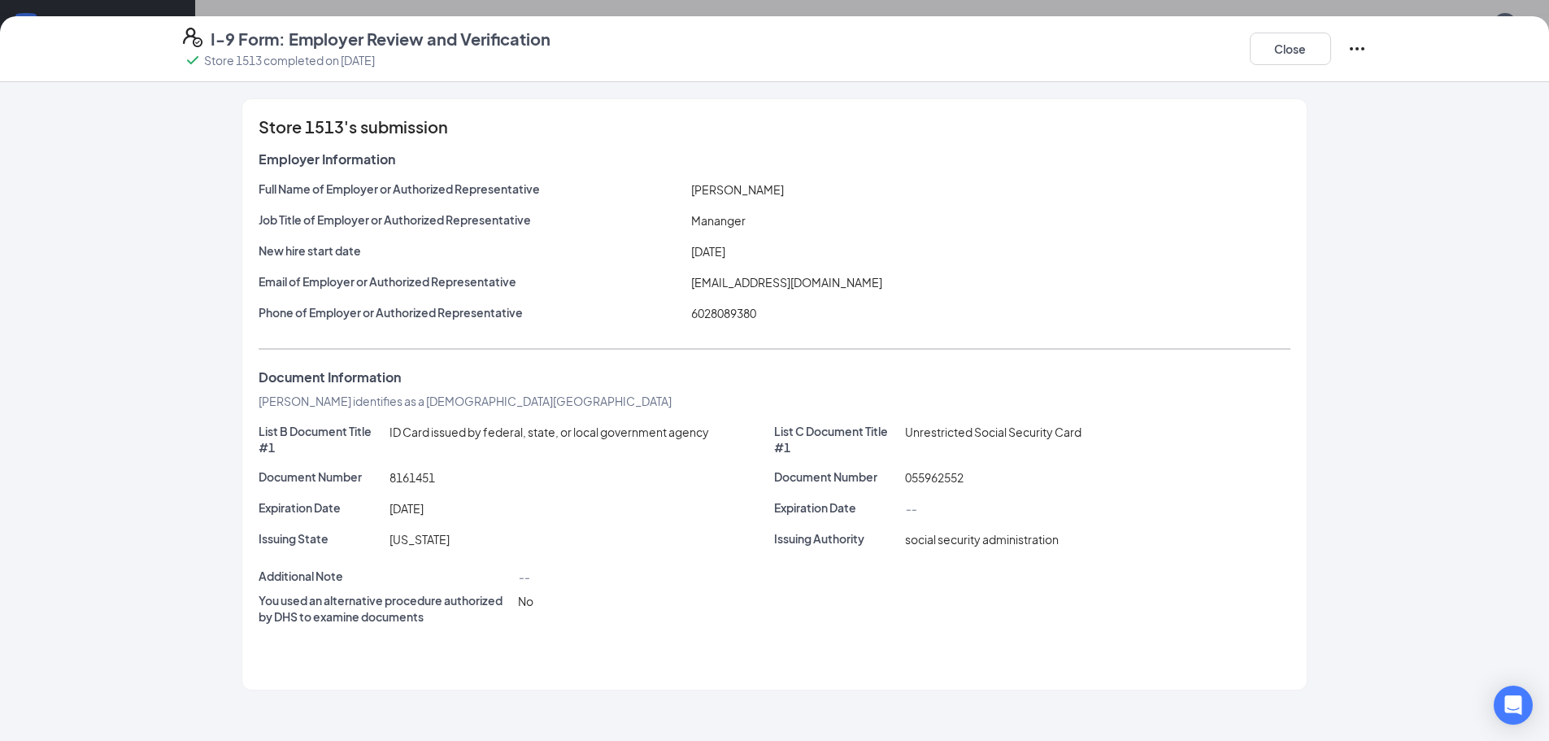
click at [1353, 47] on icon "Ellipses" at bounding box center [1357, 49] width 20 height 20
click at [1273, 52] on button "Close" at bounding box center [1289, 49] width 81 height 33
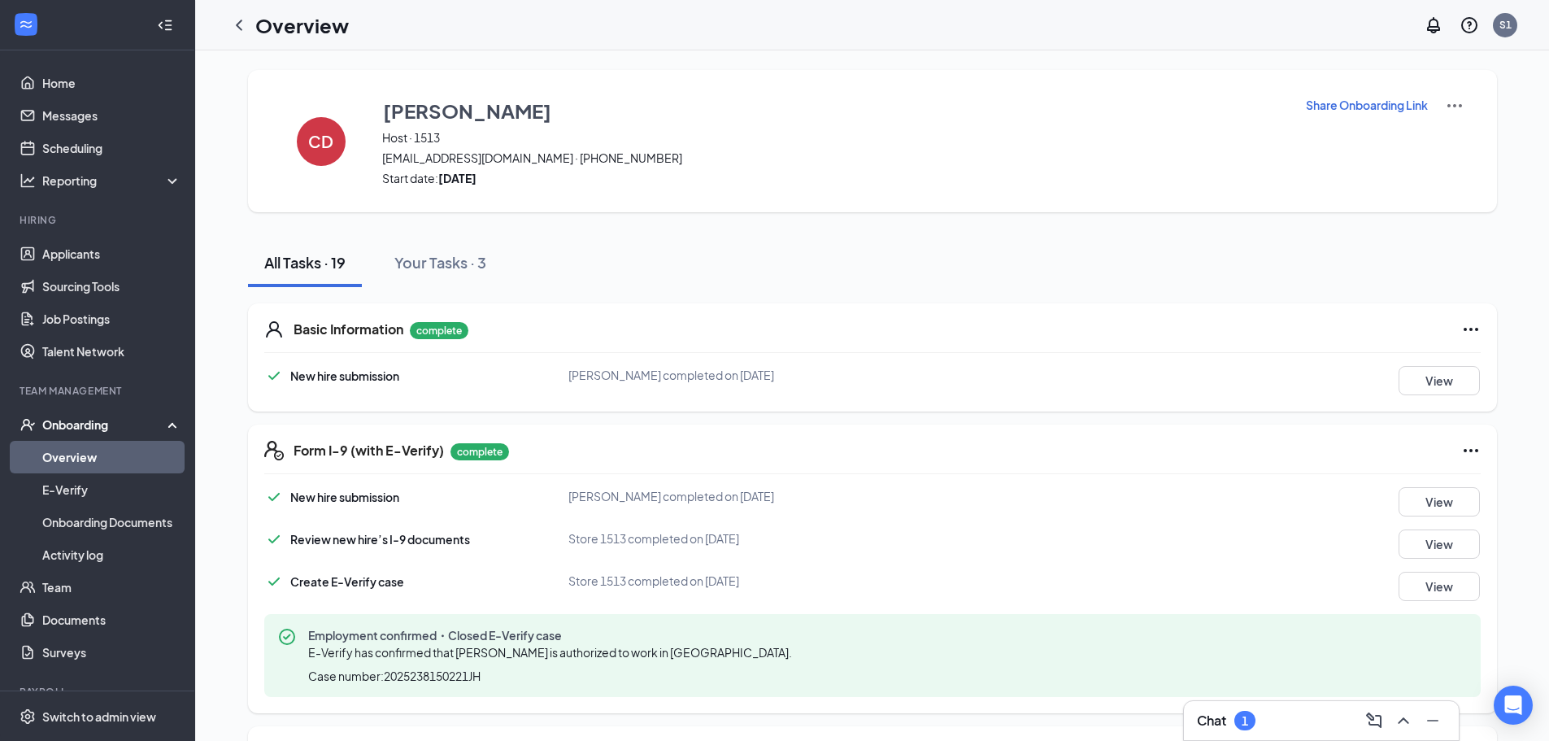
click at [1465, 456] on icon "Ellipses" at bounding box center [1471, 451] width 20 height 20
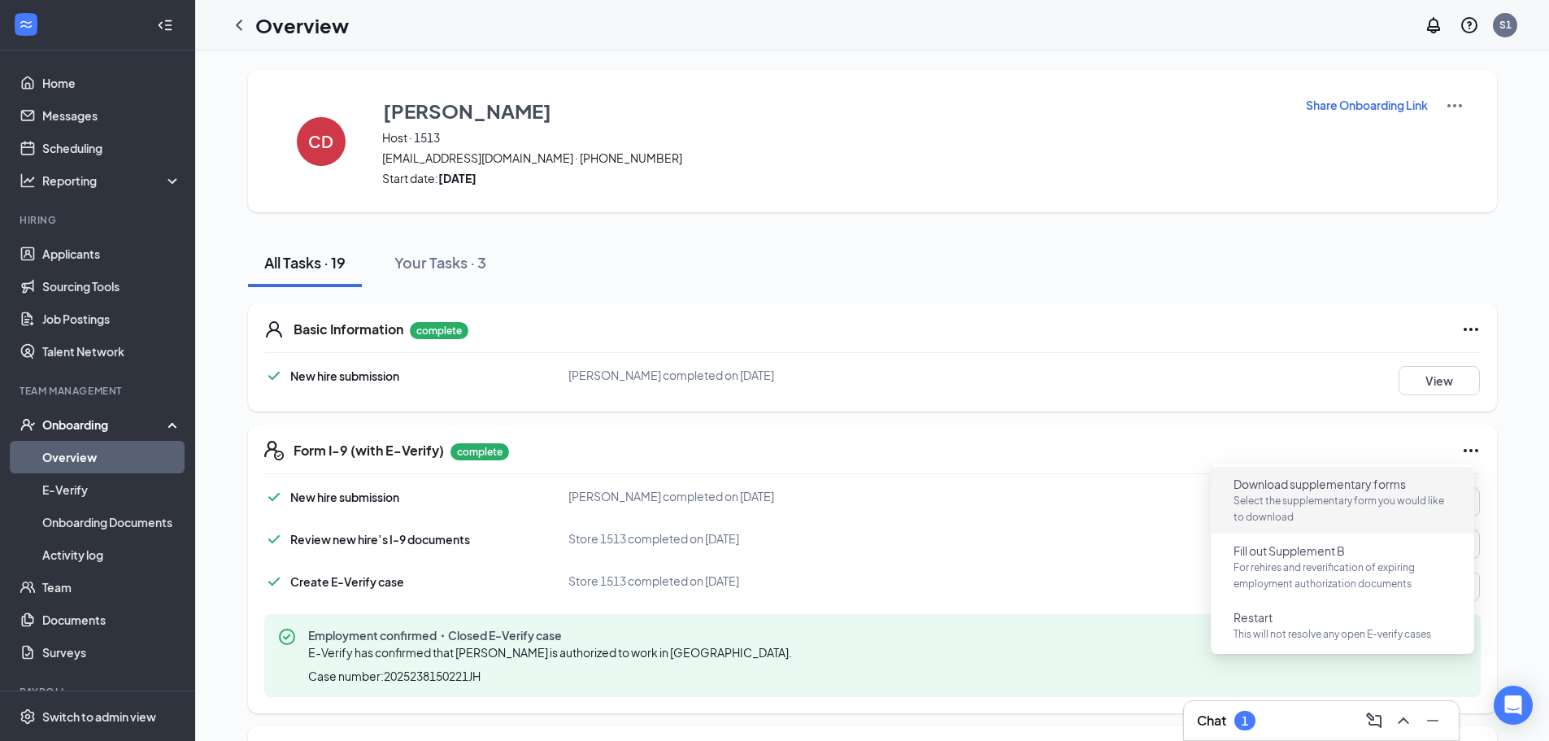
click at [1273, 505] on p "Select the supplementary form you would like to download" at bounding box center [1342, 509] width 218 height 33
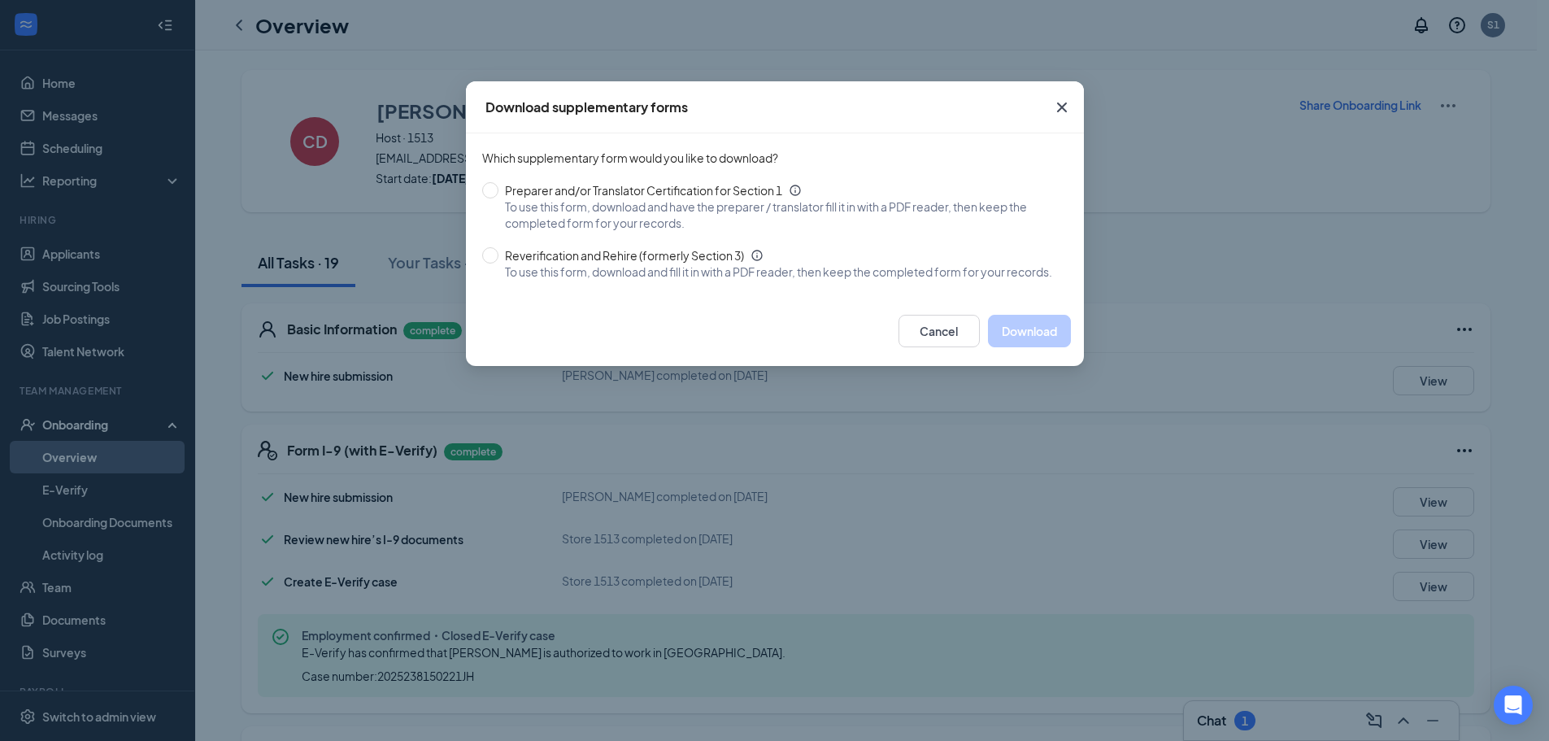
click at [1059, 112] on icon "Cross" at bounding box center [1062, 108] width 20 height 20
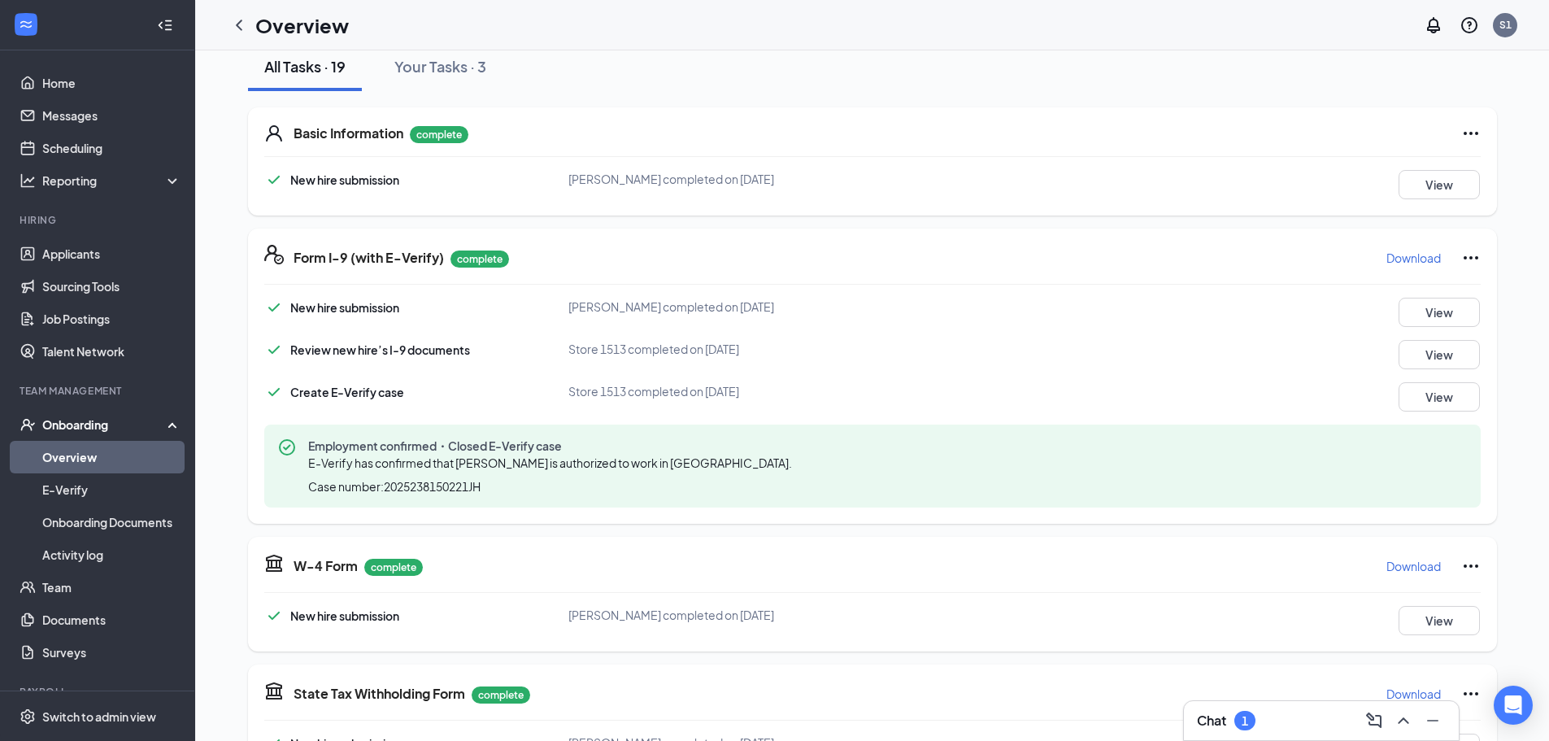
scroll to position [244, 0]
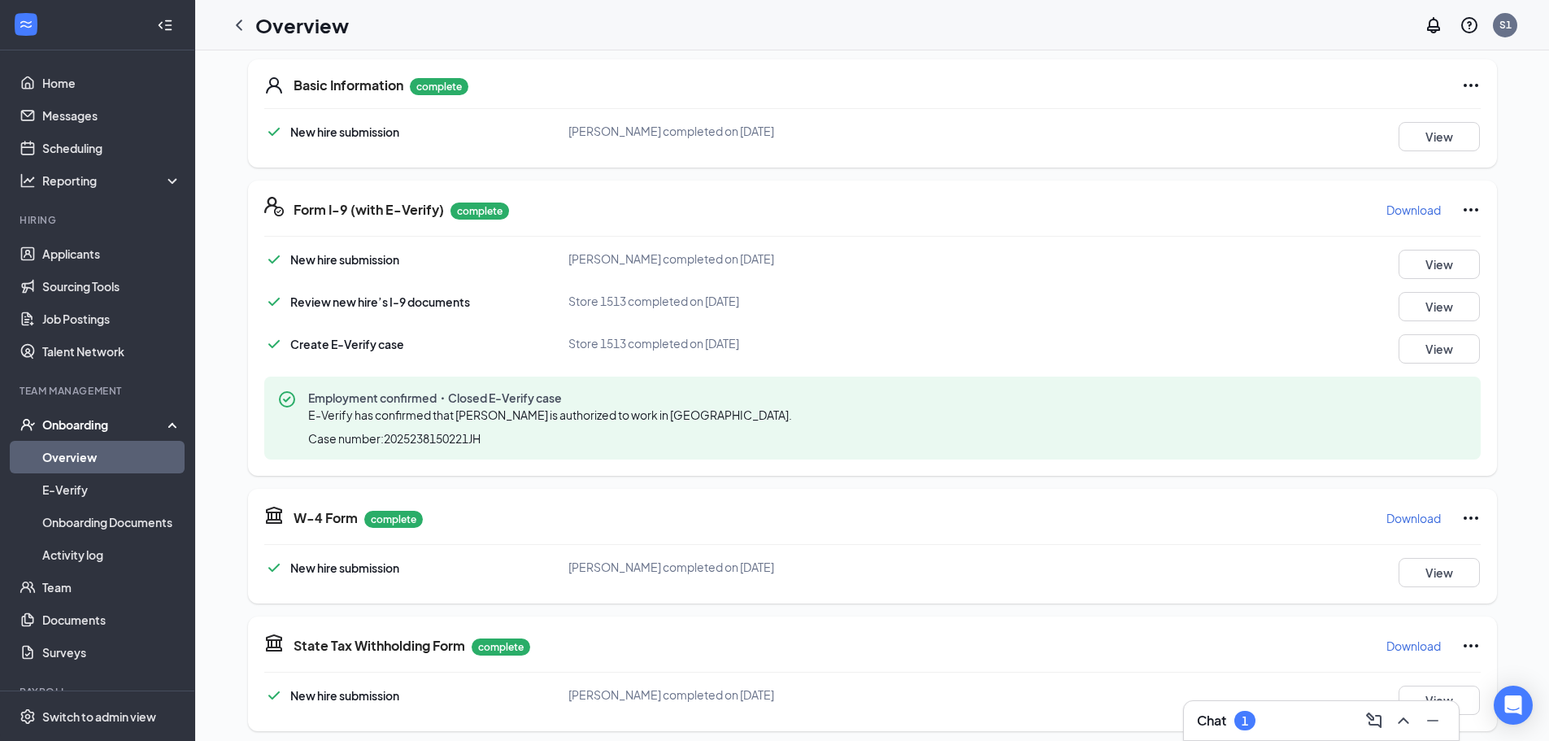
click at [1397, 214] on p "Download" at bounding box center [1413, 210] width 54 height 16
